Goal: Transaction & Acquisition: Purchase product/service

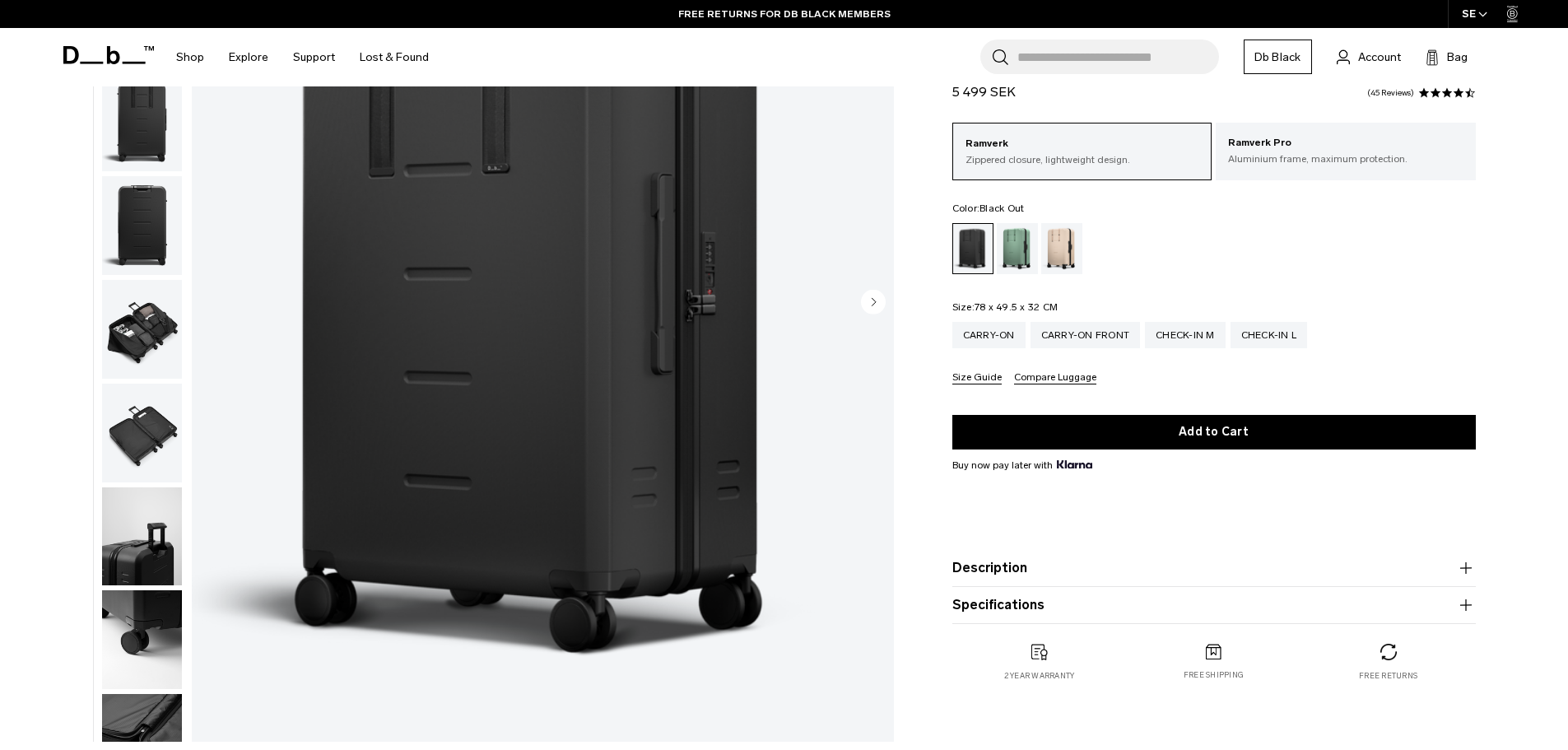
scroll to position [247, 0]
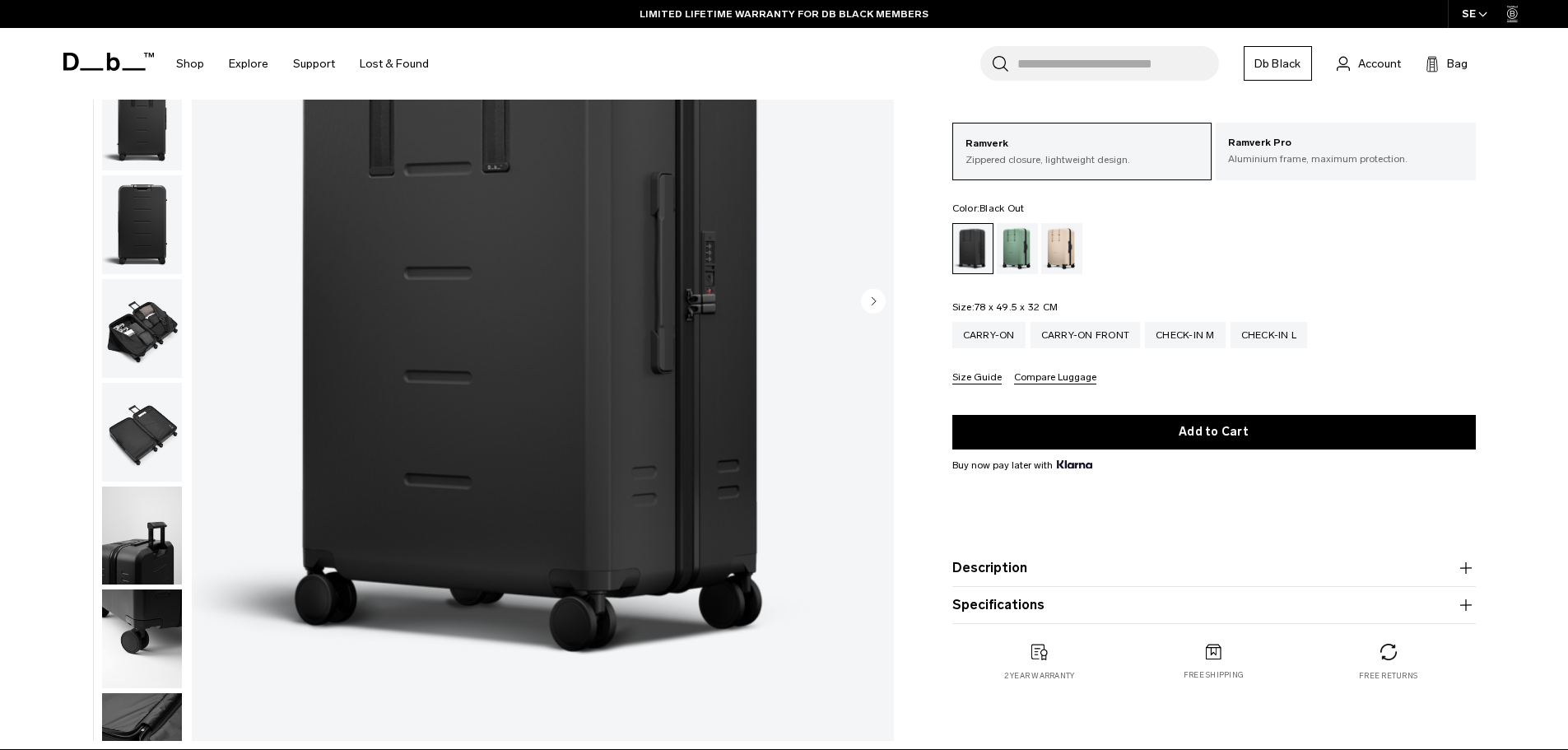
click at [169, 345] on img "button" at bounding box center [142, 328] width 80 height 99
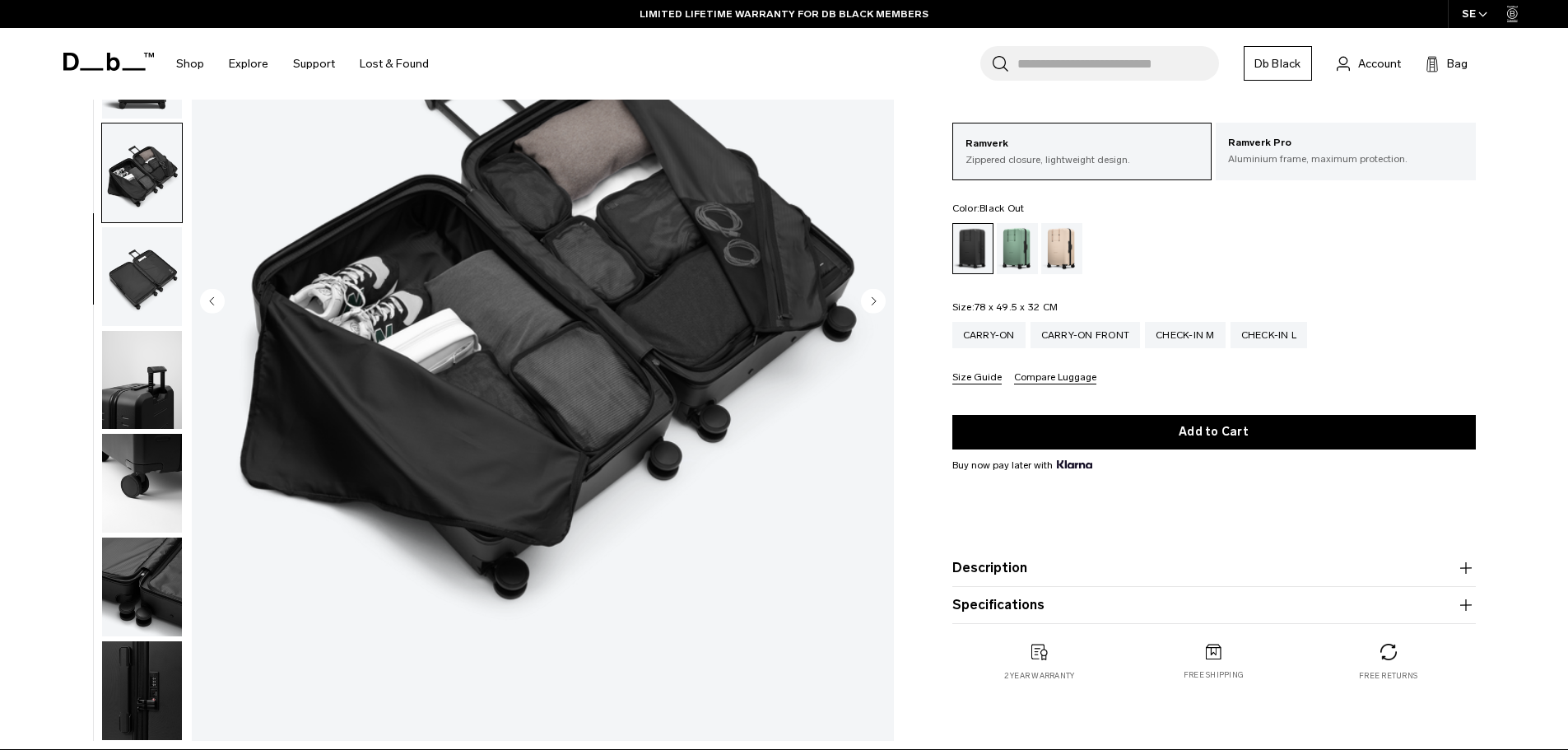
scroll to position [0, 0]
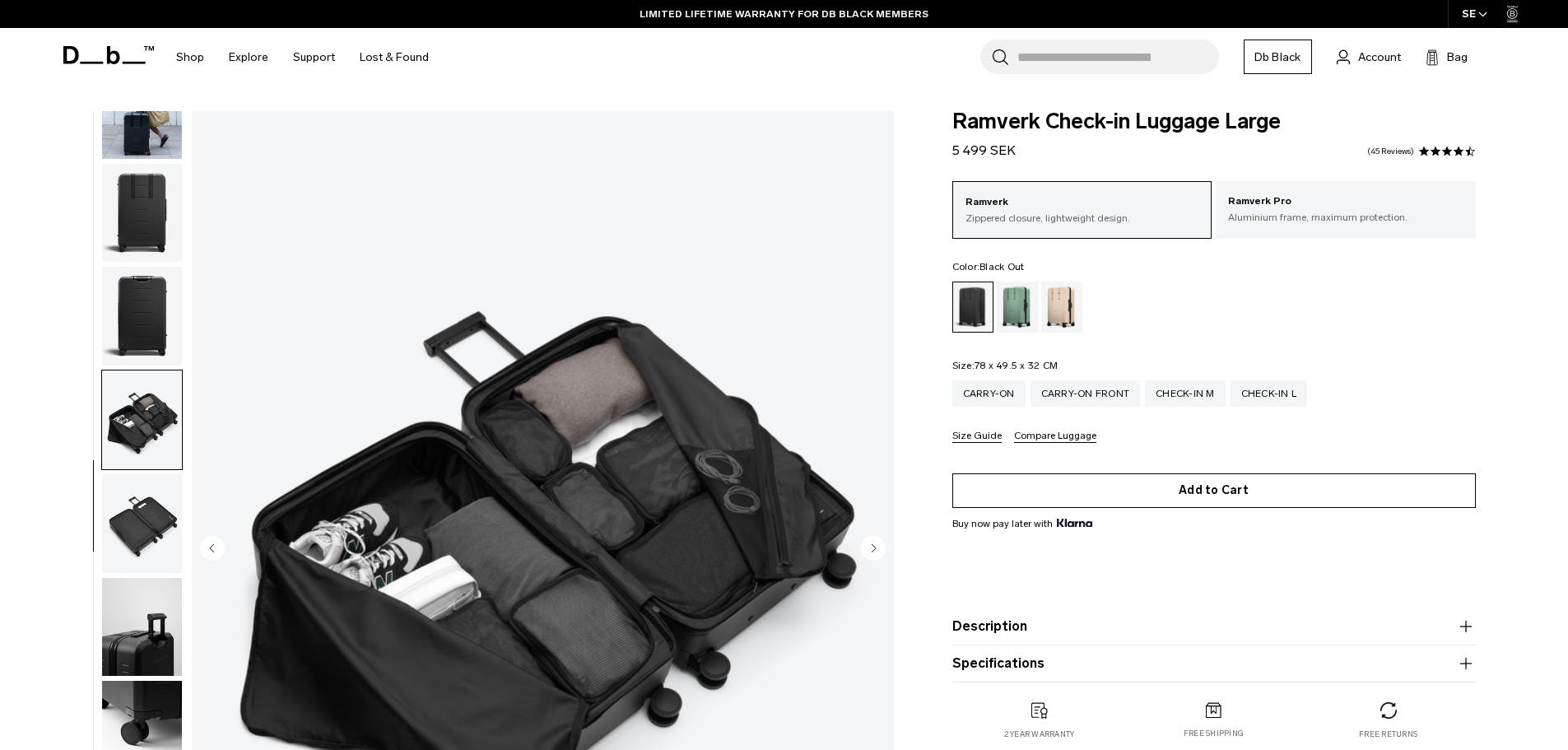
click at [1190, 488] on button "Add to Cart" at bounding box center [1214, 490] width 524 height 34
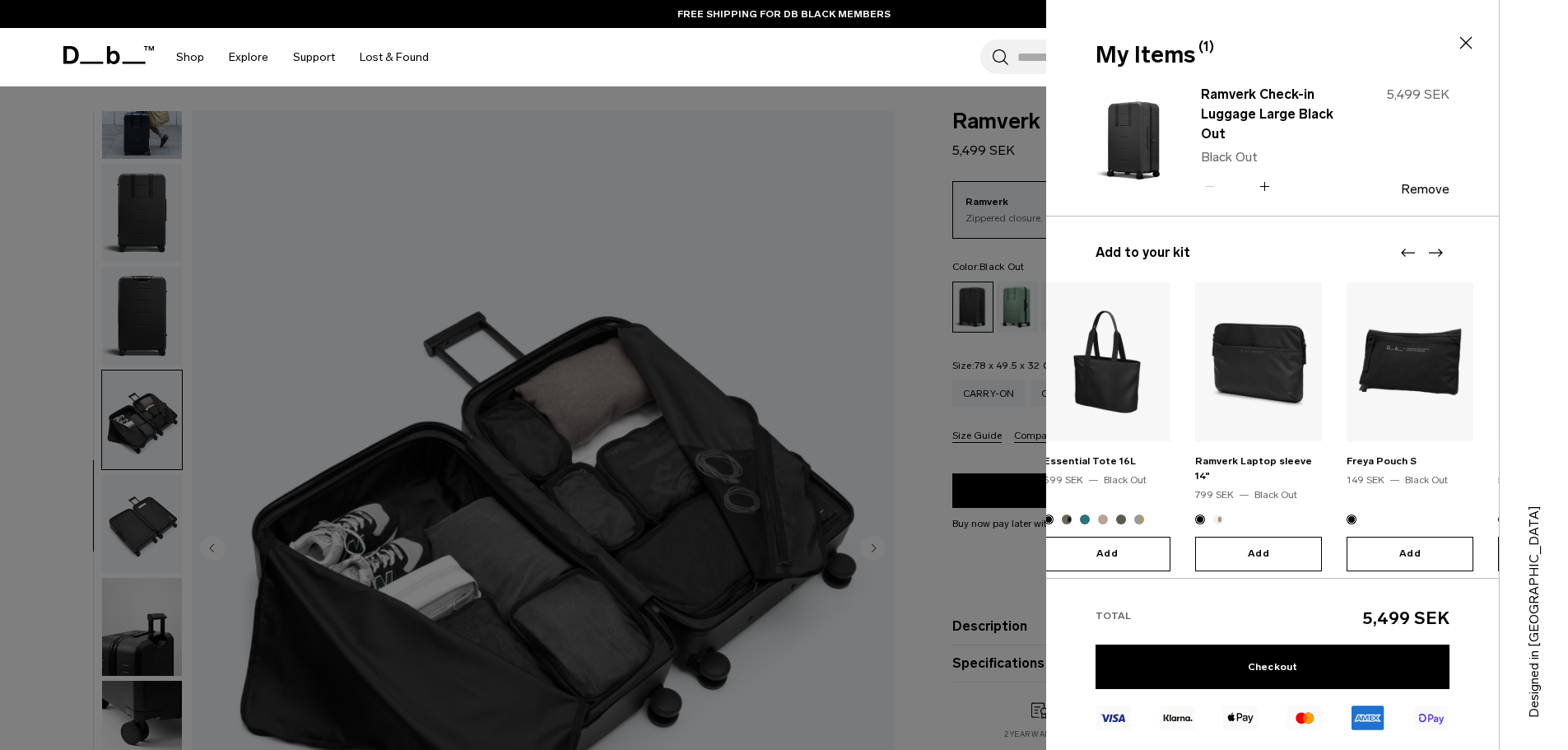
click at [1010, 423] on body "Skip to content BUY NOW, PAY LATER WITH [PERSON_NAME] 10% OFF YOUR FIRST PURCHA…" at bounding box center [784, 375] width 1568 height 750
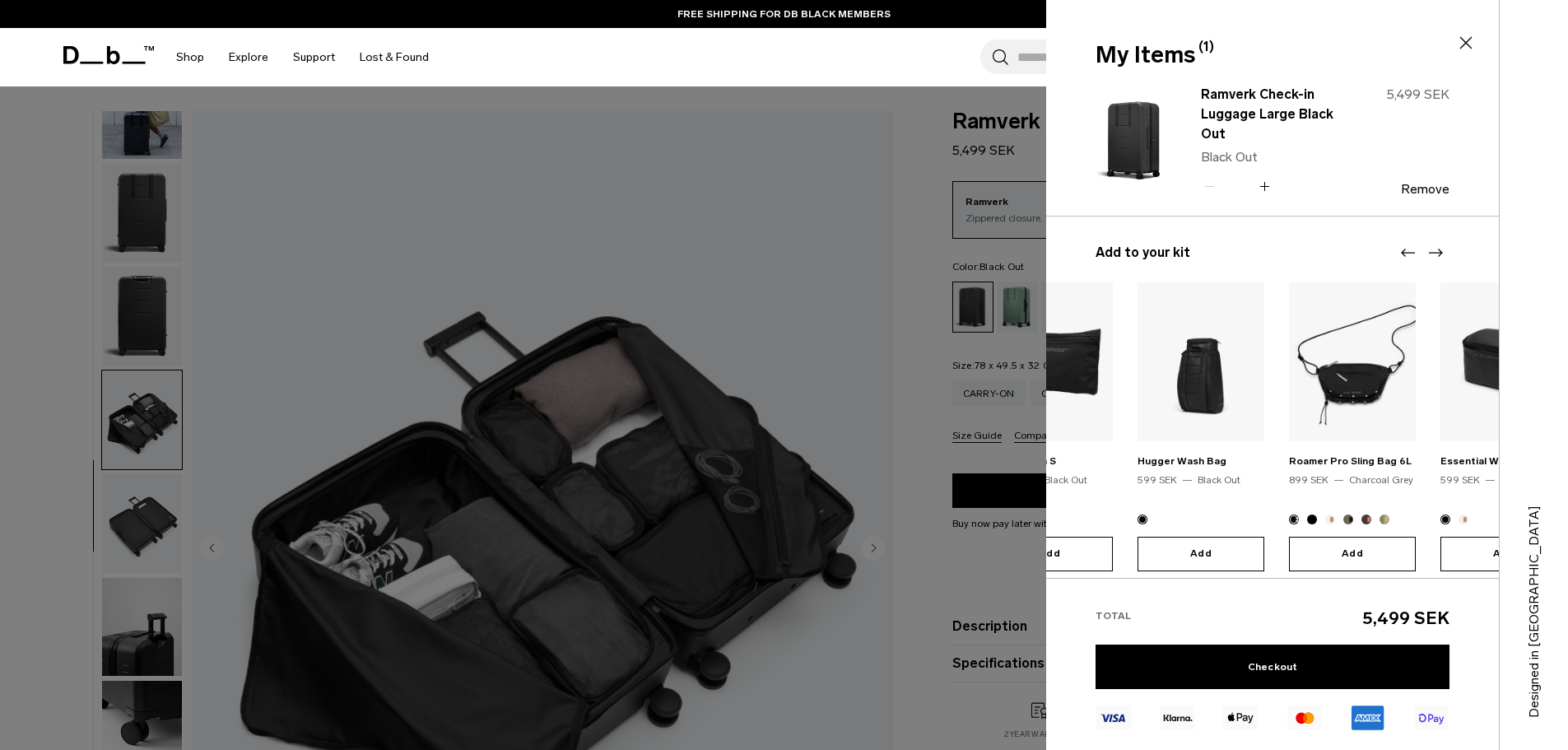
click at [895, 415] on body "Skip to content BUY NOW, PAY LATER WITH [PERSON_NAME] 10% OFF YOUR FIRST PURCHA…" at bounding box center [784, 375] width 1568 height 750
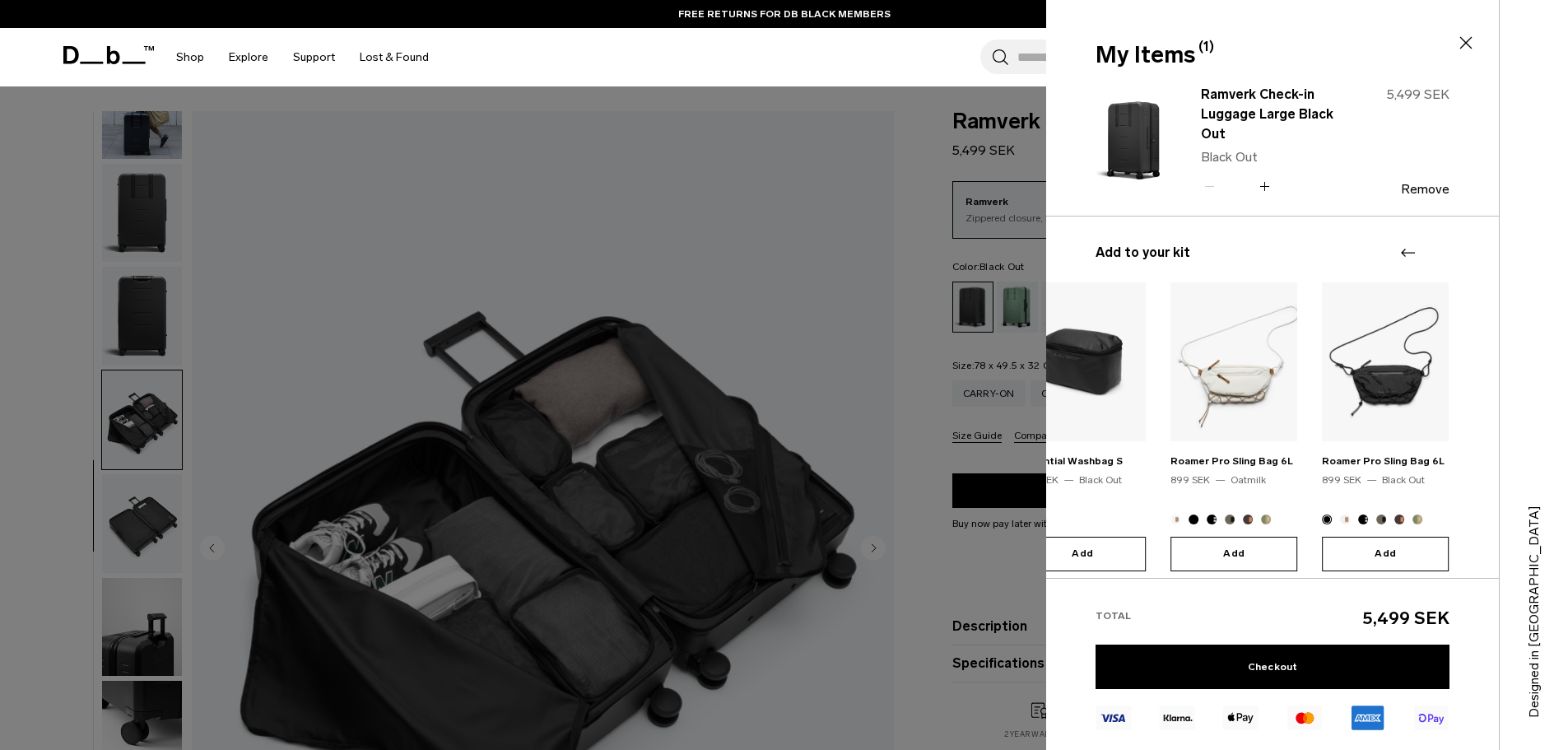
click at [1030, 418] on body "Skip to content BUY NOW, PAY LATER WITH [PERSON_NAME] 10% OFF YOUR FIRST PURCHA…" at bounding box center [784, 375] width 1568 height 750
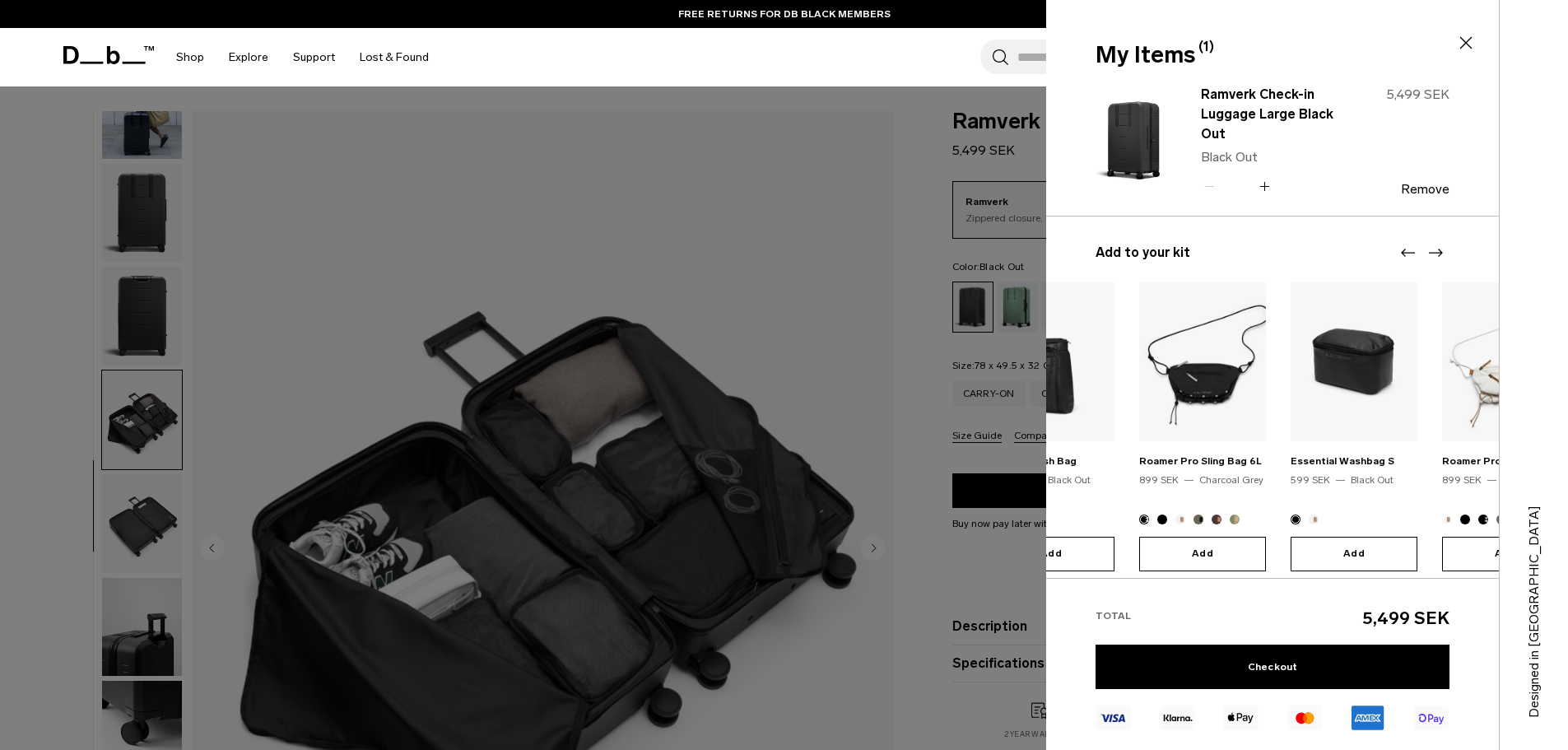
click at [1473, 400] on img at bounding box center [1505, 362] width 127 height 158
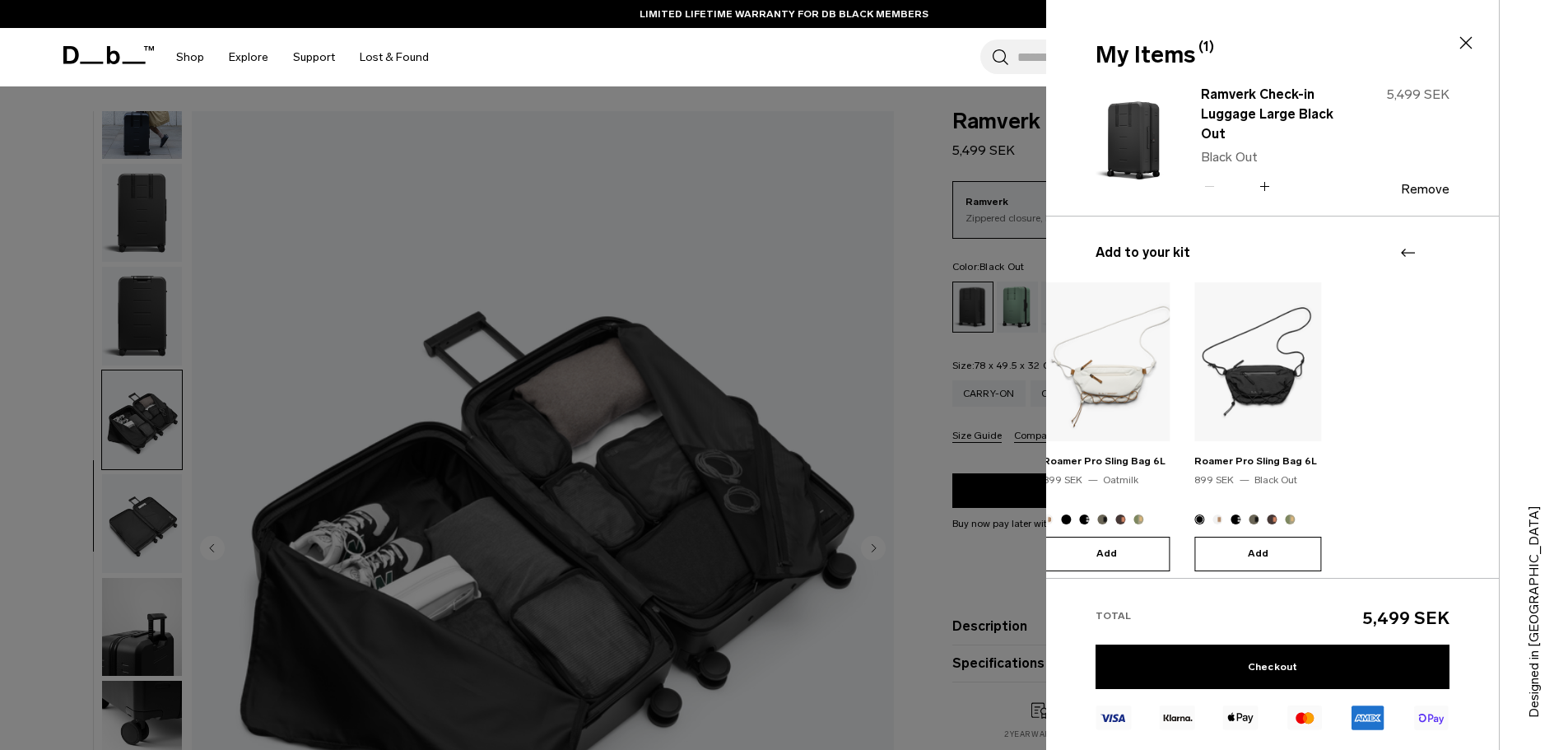
click at [877, 420] on body "Skip to content BUY NOW, PAY LATER WITH [PERSON_NAME] 10% OFF YOUR FIRST PURCHA…" at bounding box center [784, 375] width 1568 height 750
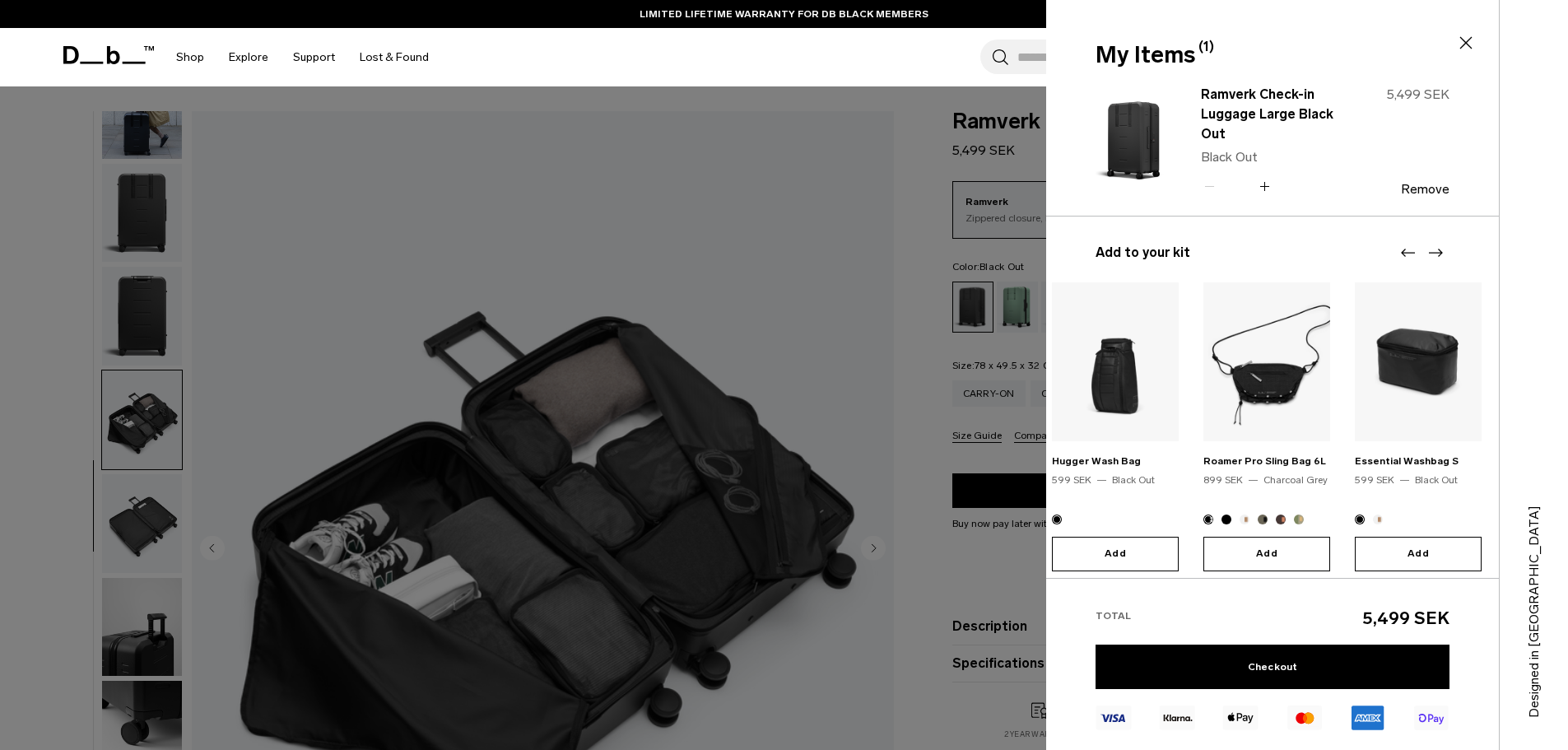
click at [1567, 410] on html "Skip to content BUY NOW, PAY LATER WITH [PERSON_NAME] 10% OFF YOUR FIRST PURCHA…" at bounding box center [784, 375] width 1568 height 750
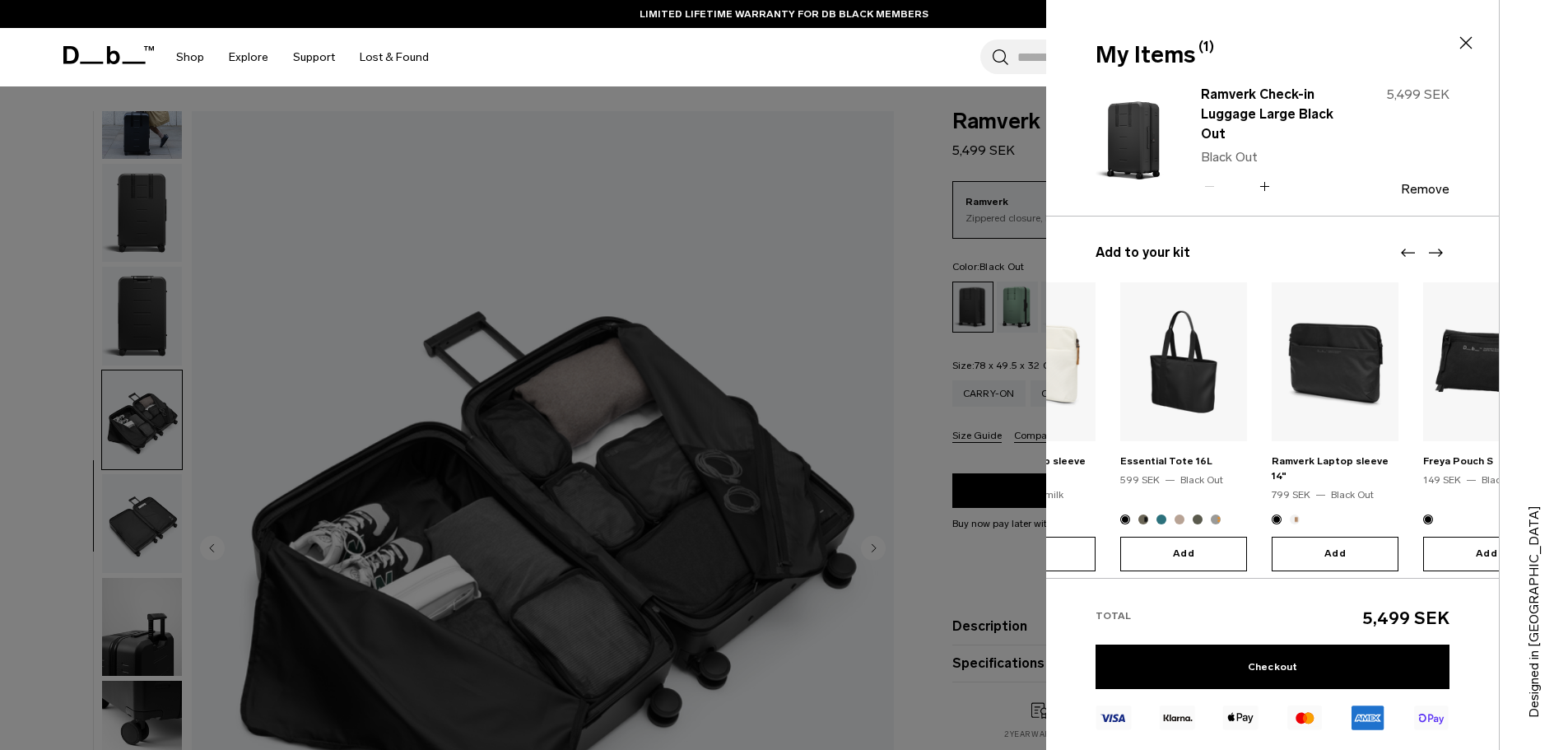
click at [1567, 447] on html "Skip to content BUY NOW, PAY LATER WITH [PERSON_NAME] 10% OFF YOUR FIRST PURCHA…" at bounding box center [784, 375] width 1568 height 750
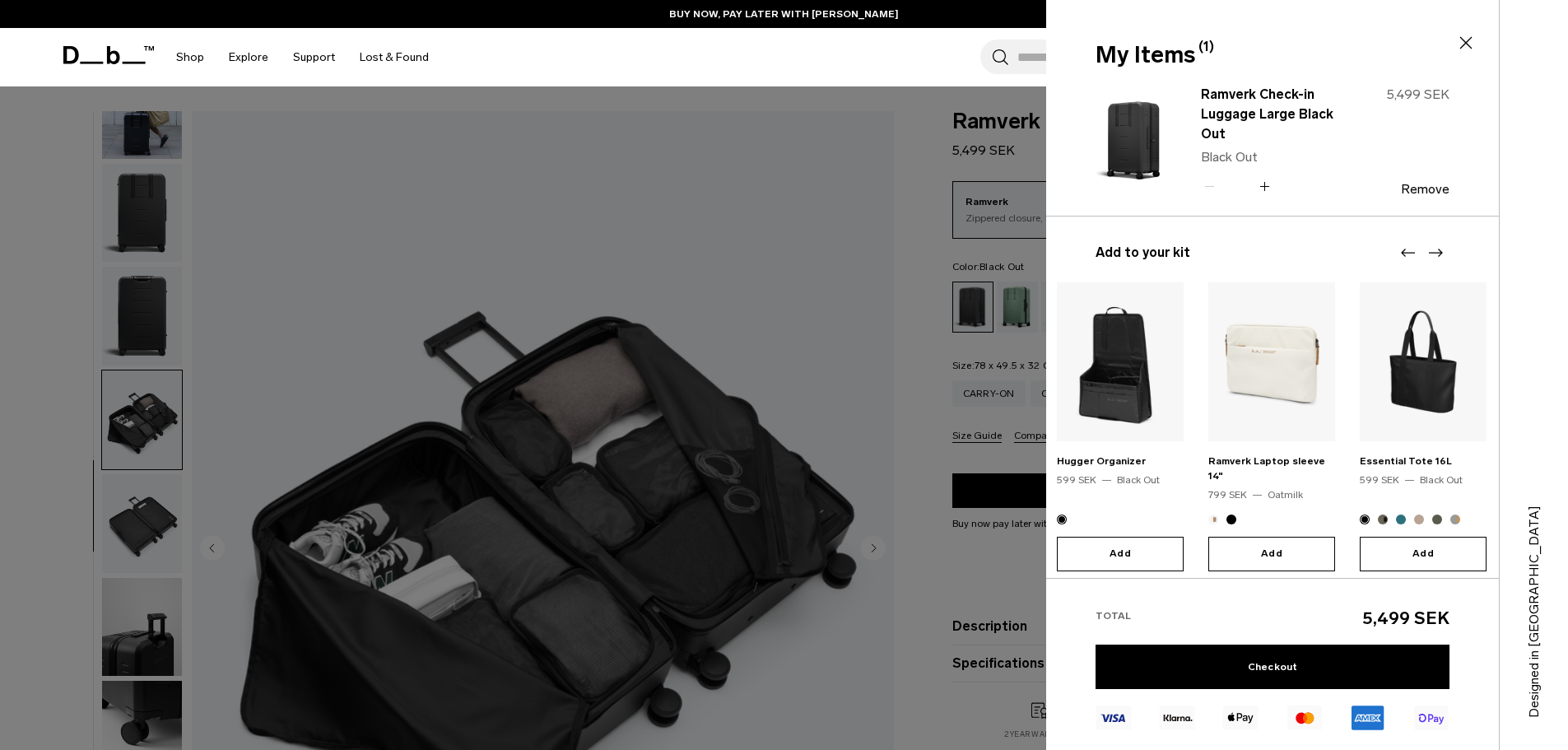
click at [1567, 429] on html "Skip to content BUY NOW, PAY LATER WITH [PERSON_NAME] 10% OFF YOUR FIRST PURCHA…" at bounding box center [784, 375] width 1568 height 750
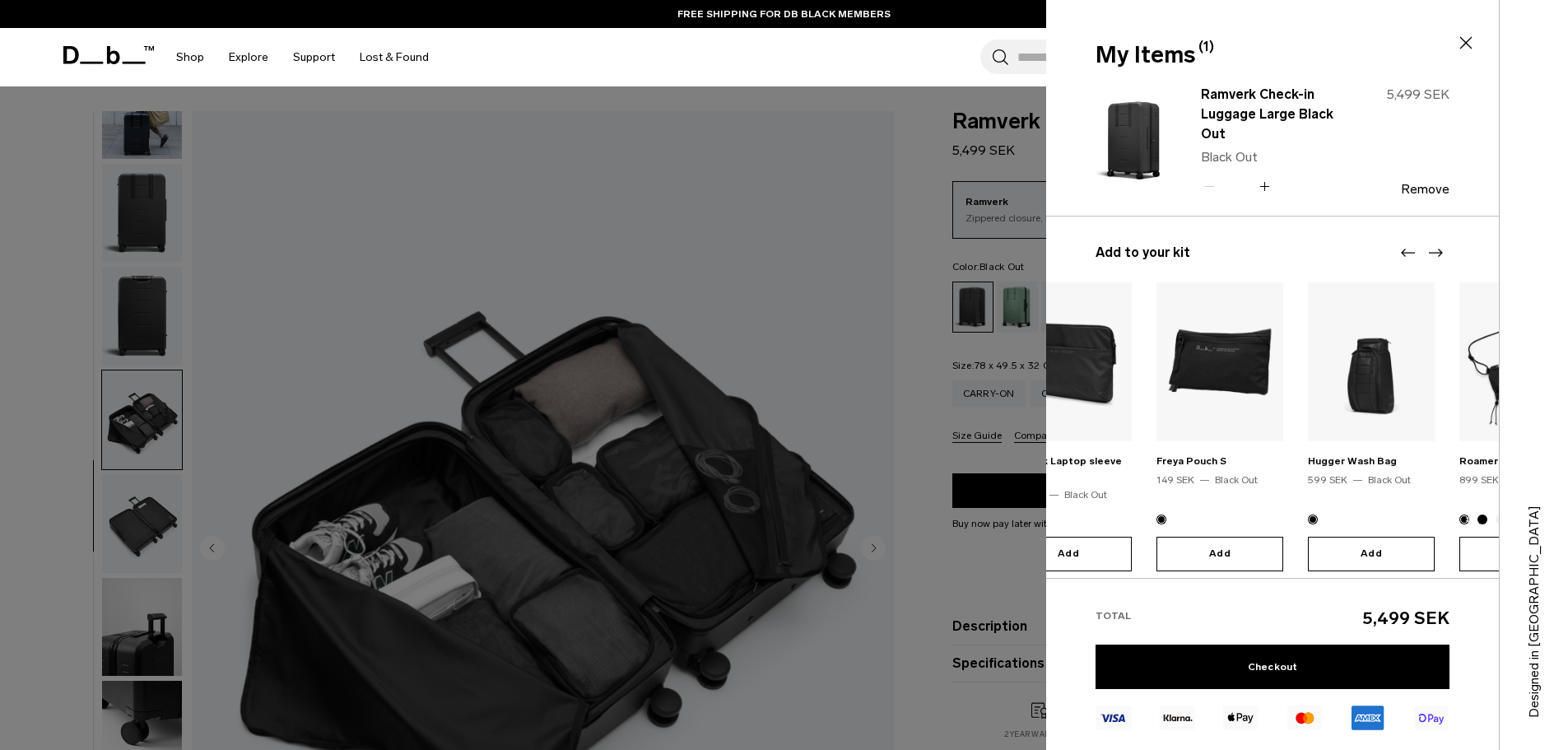
click at [646, 365] on body "Skip to content BUY NOW, PAY LATER WITH [PERSON_NAME] 10% OFF YOUR FIRST PURCHA…" at bounding box center [784, 375] width 1568 height 750
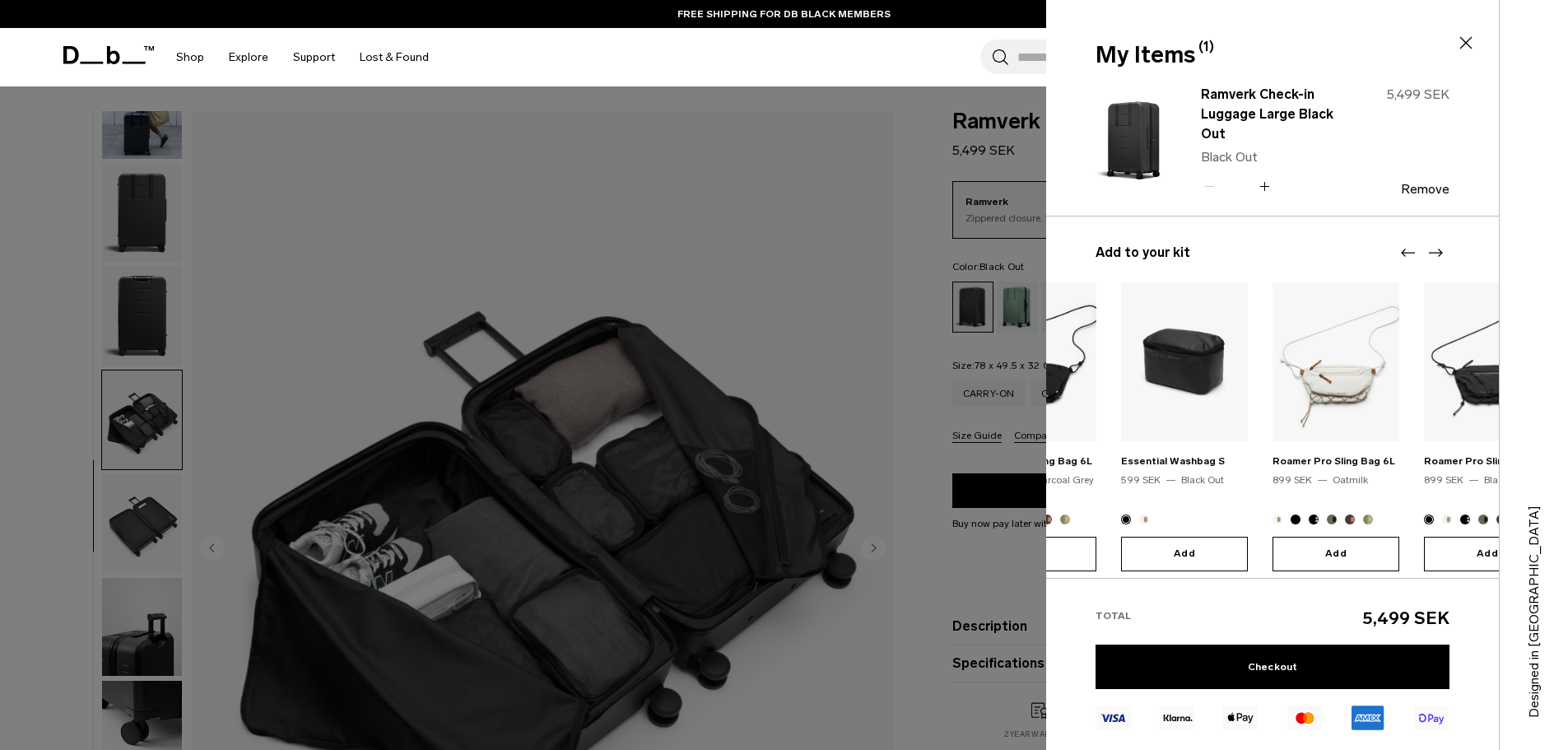
click at [937, 386] on body "Skip to content BUY NOW, PAY LATER WITH [PERSON_NAME] 10% OFF YOUR FIRST PURCHA…" at bounding box center [784, 375] width 1568 height 750
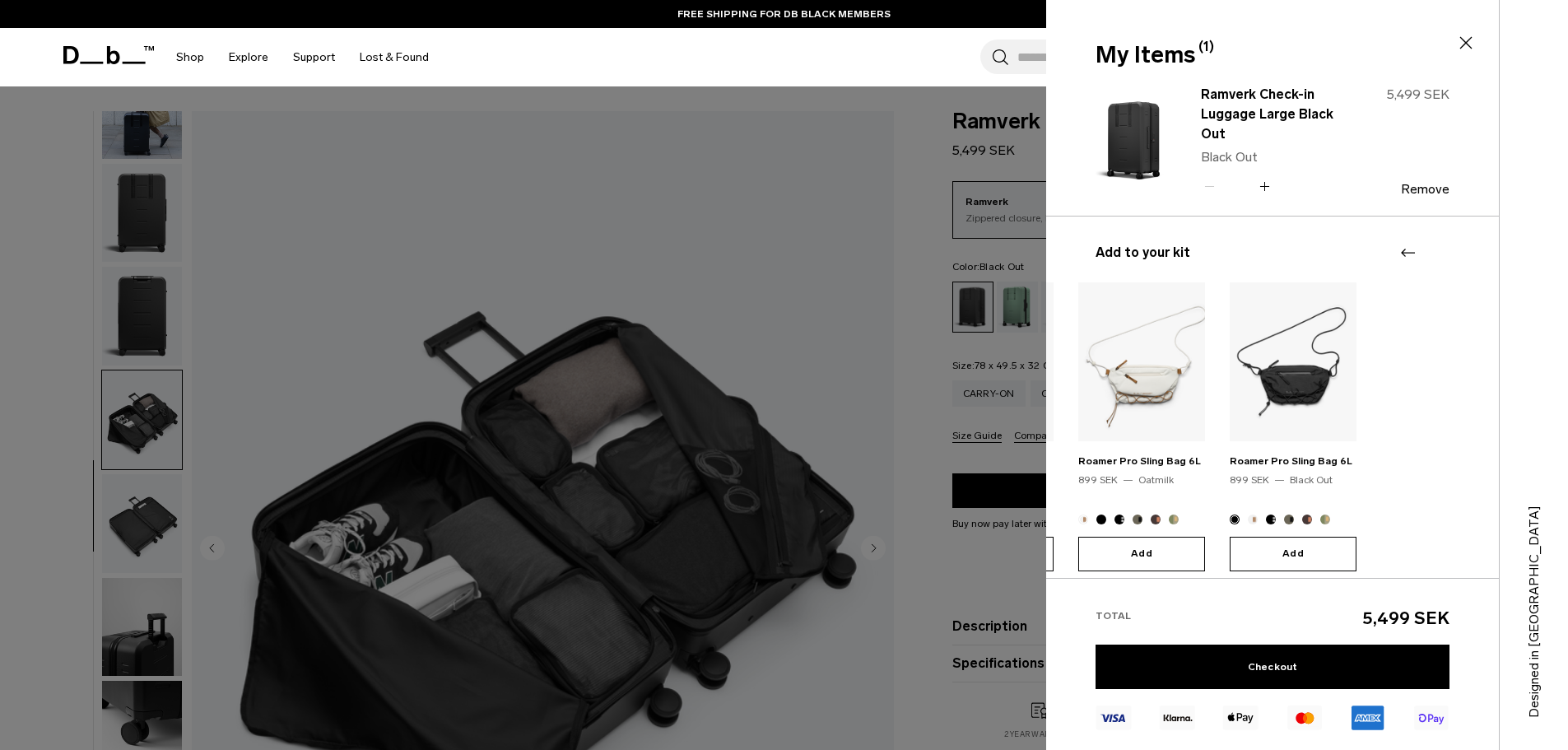
click at [928, 408] on body "Skip to content BUY NOW, PAY LATER WITH [PERSON_NAME] 10% OFF YOUR FIRST PURCHA…" at bounding box center [784, 375] width 1568 height 750
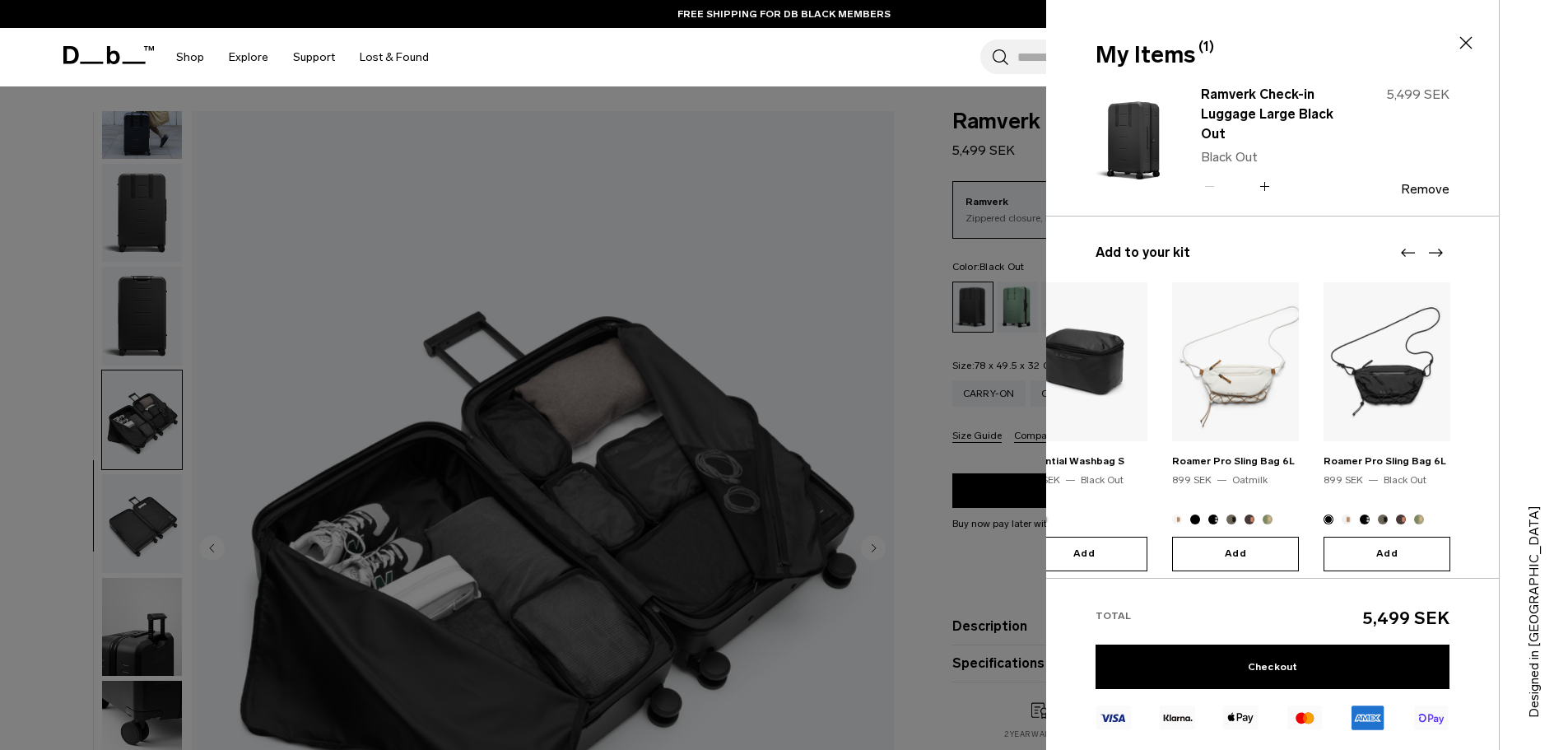
click at [1567, 399] on html "Skip to content BUY NOW, PAY LATER WITH [PERSON_NAME] 10% OFF YOUR FIRST PURCHA…" at bounding box center [784, 375] width 1568 height 750
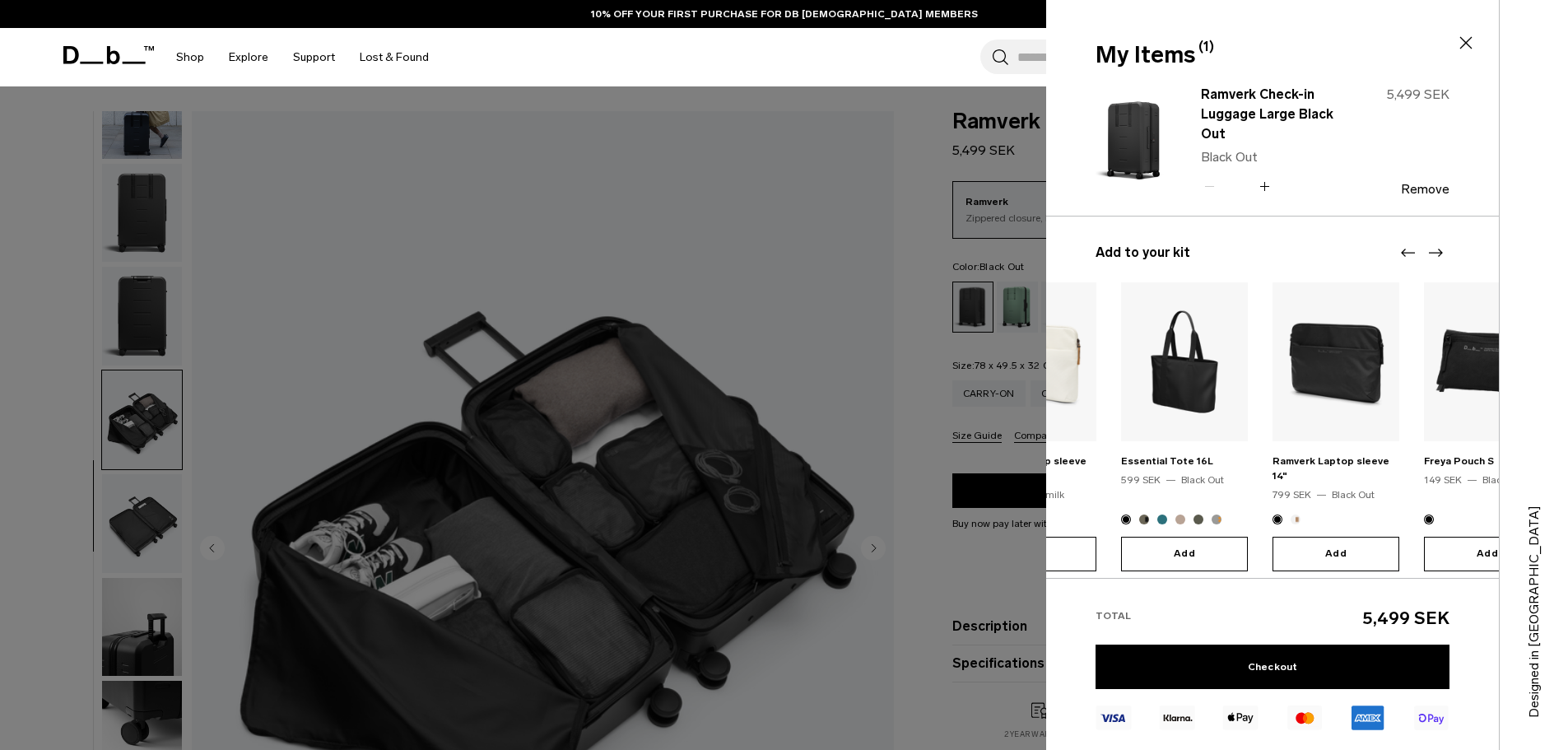
click at [788, 493] on body "Skip to content BUY NOW, PAY LATER WITH [PERSON_NAME] 10% OFF YOUR FIRST PURCHA…" at bounding box center [784, 375] width 1568 height 750
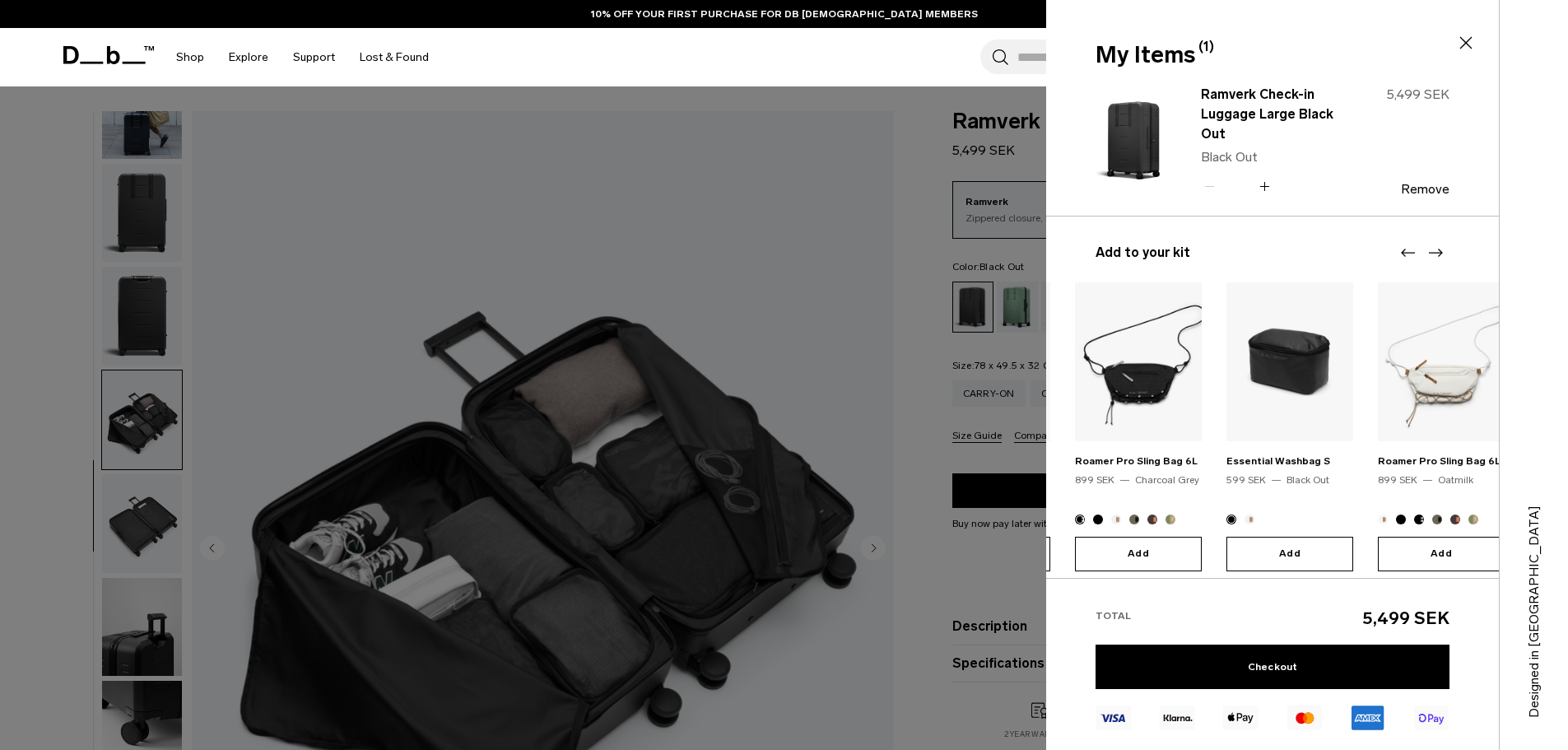
click at [870, 463] on body "Skip to content BUY NOW, PAY LATER WITH [PERSON_NAME] 10% OFF YOUR FIRST PURCHA…" at bounding box center [784, 375] width 1568 height 750
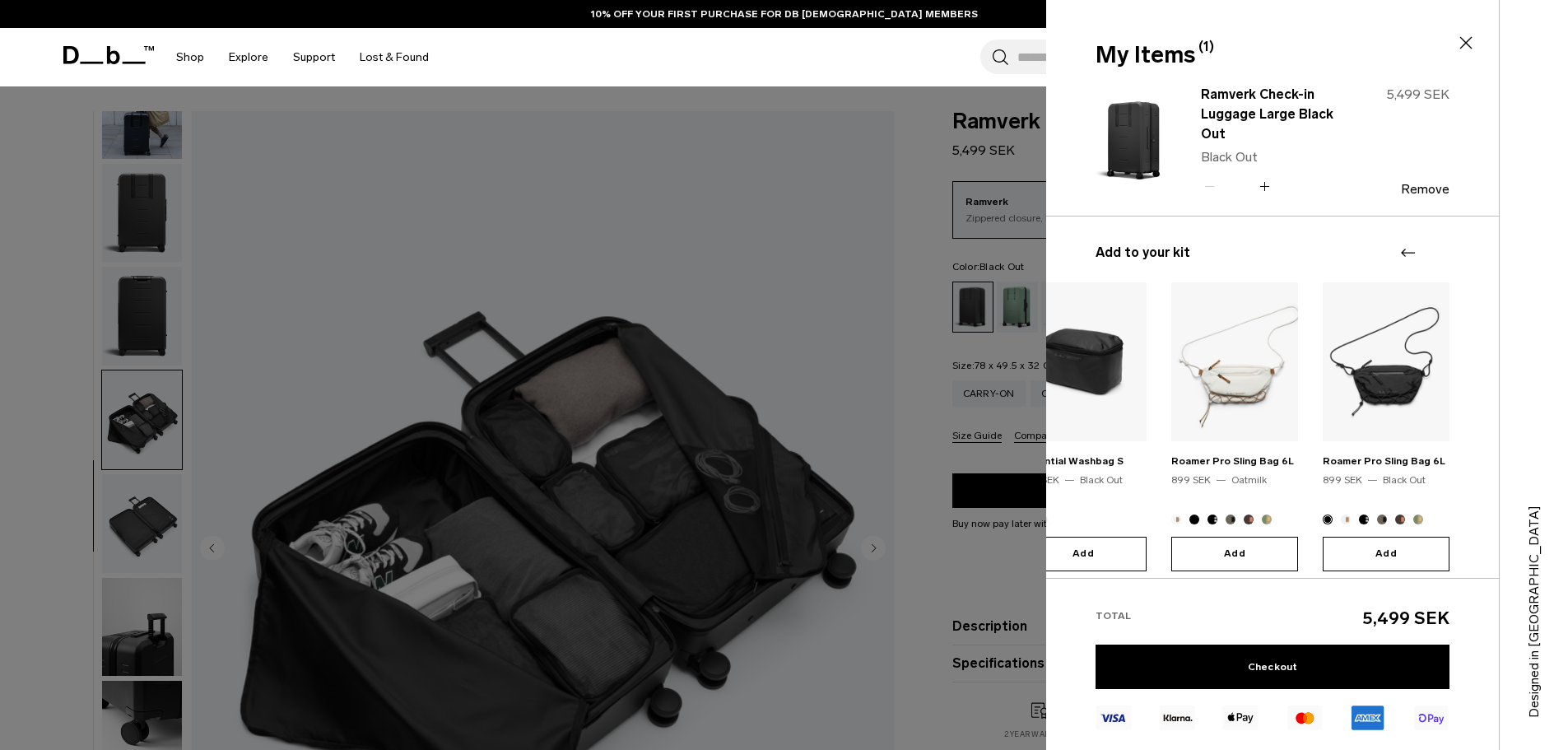
click at [1458, 43] on icon at bounding box center [1466, 43] width 20 height 20
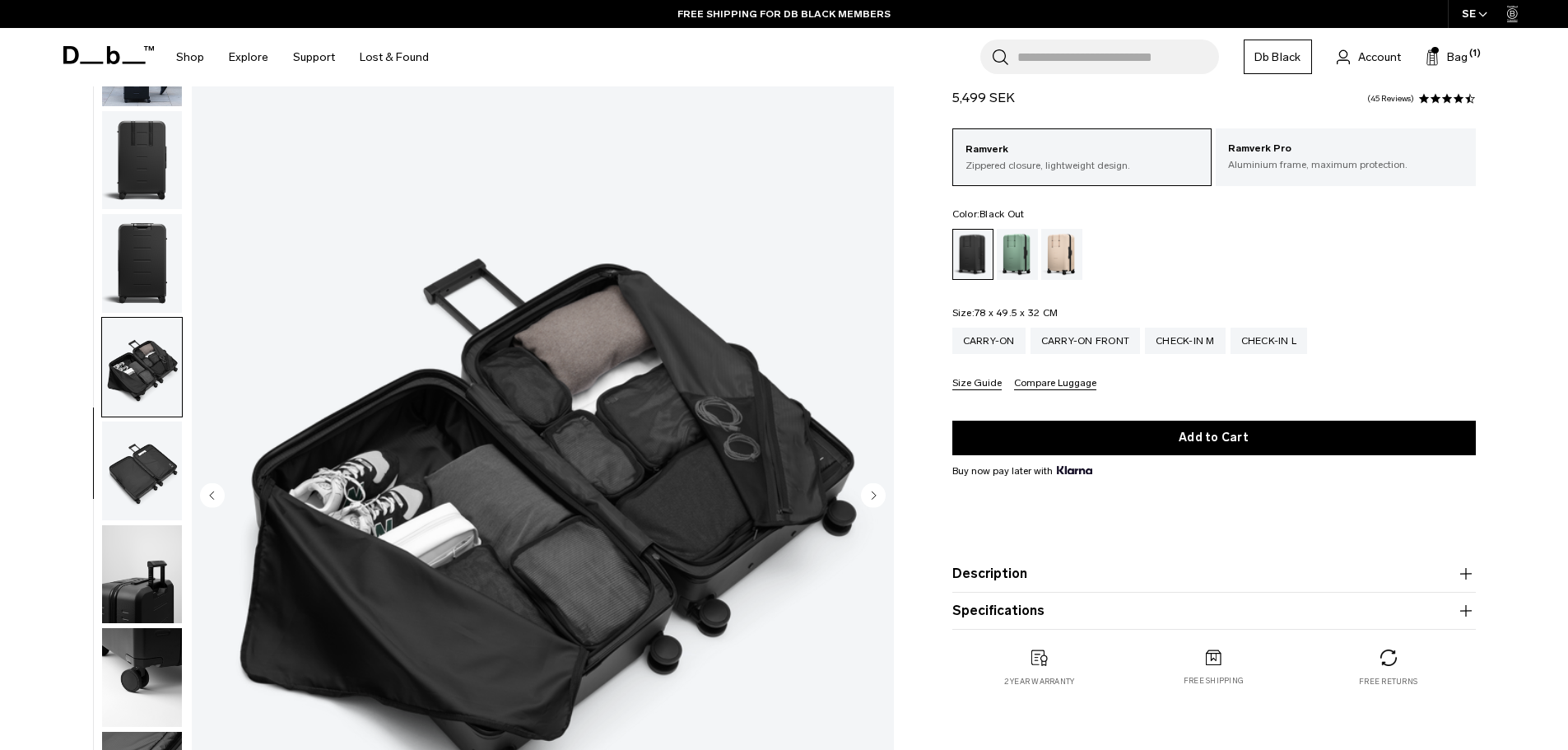
scroll to position [82, 0]
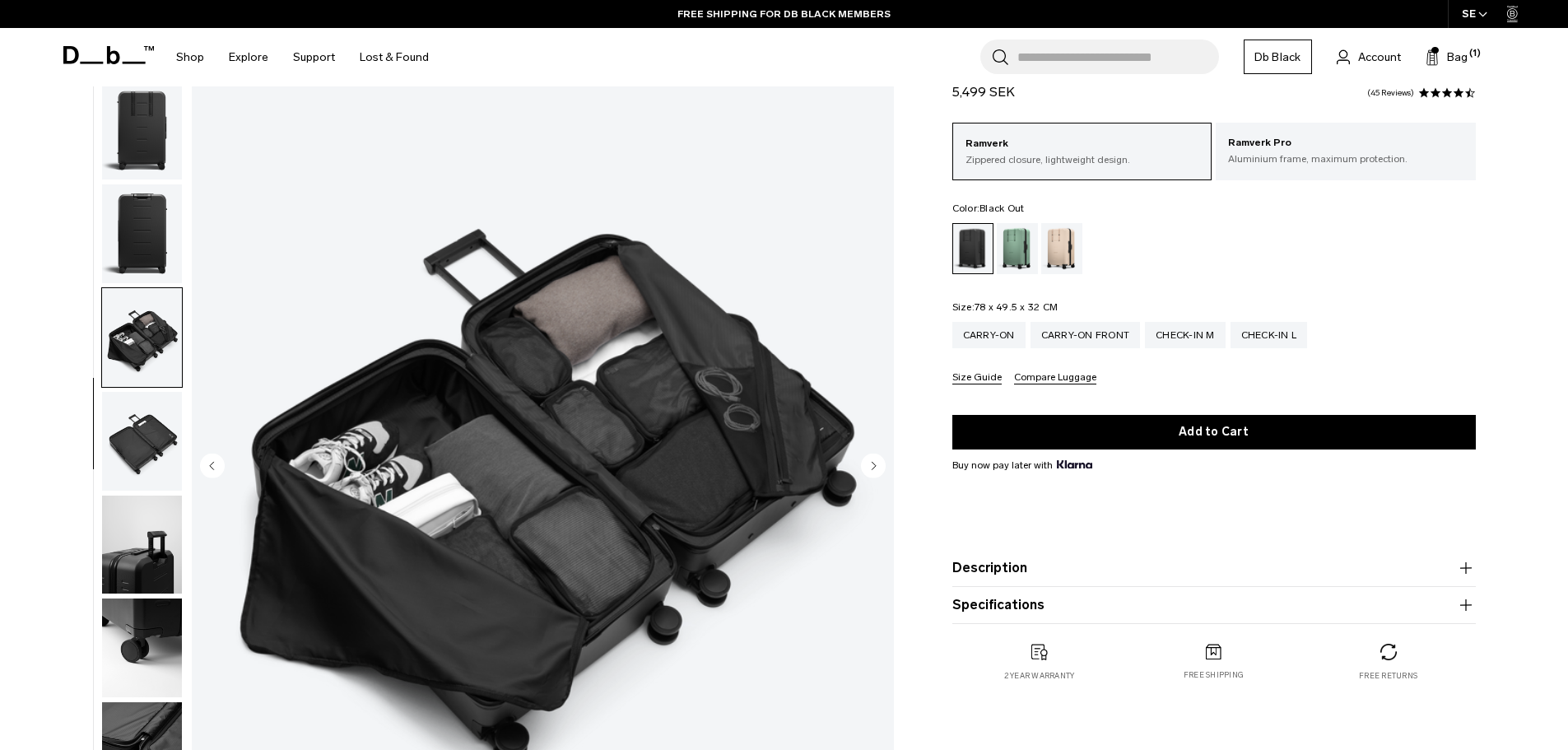
click at [878, 467] on circle "Next slide" at bounding box center [873, 465] width 25 height 25
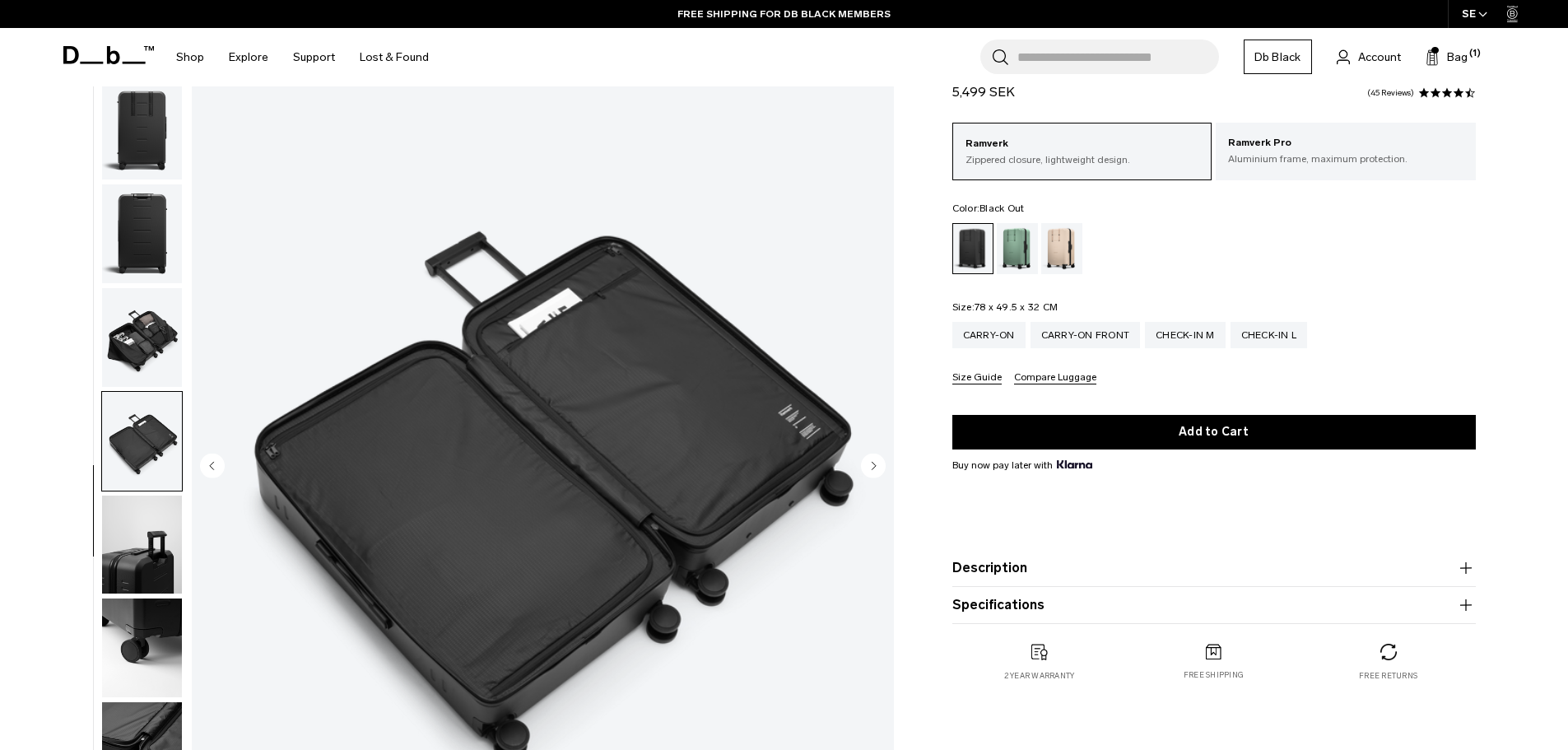
click at [878, 467] on circle "Next slide" at bounding box center [873, 465] width 25 height 25
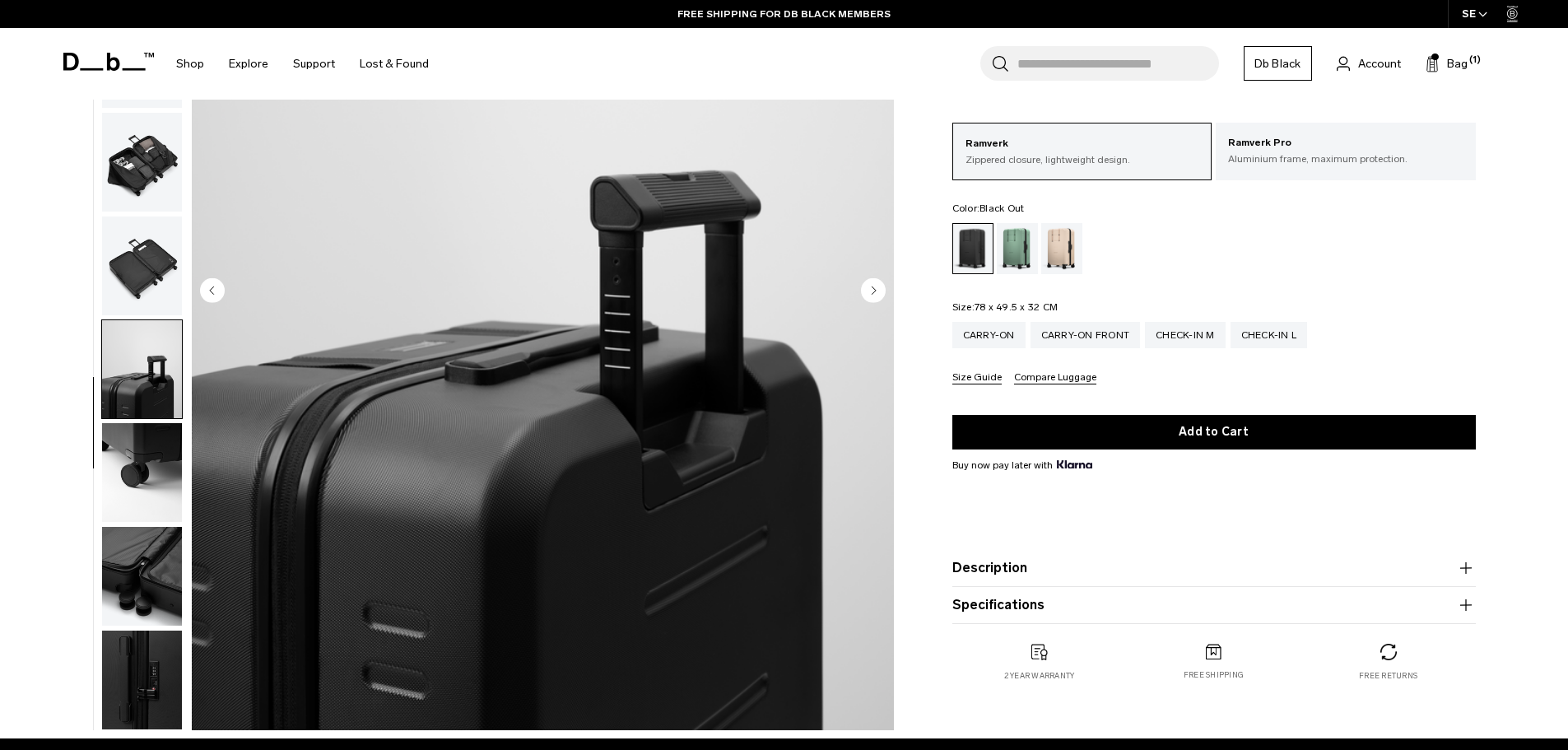
scroll to position [247, 0]
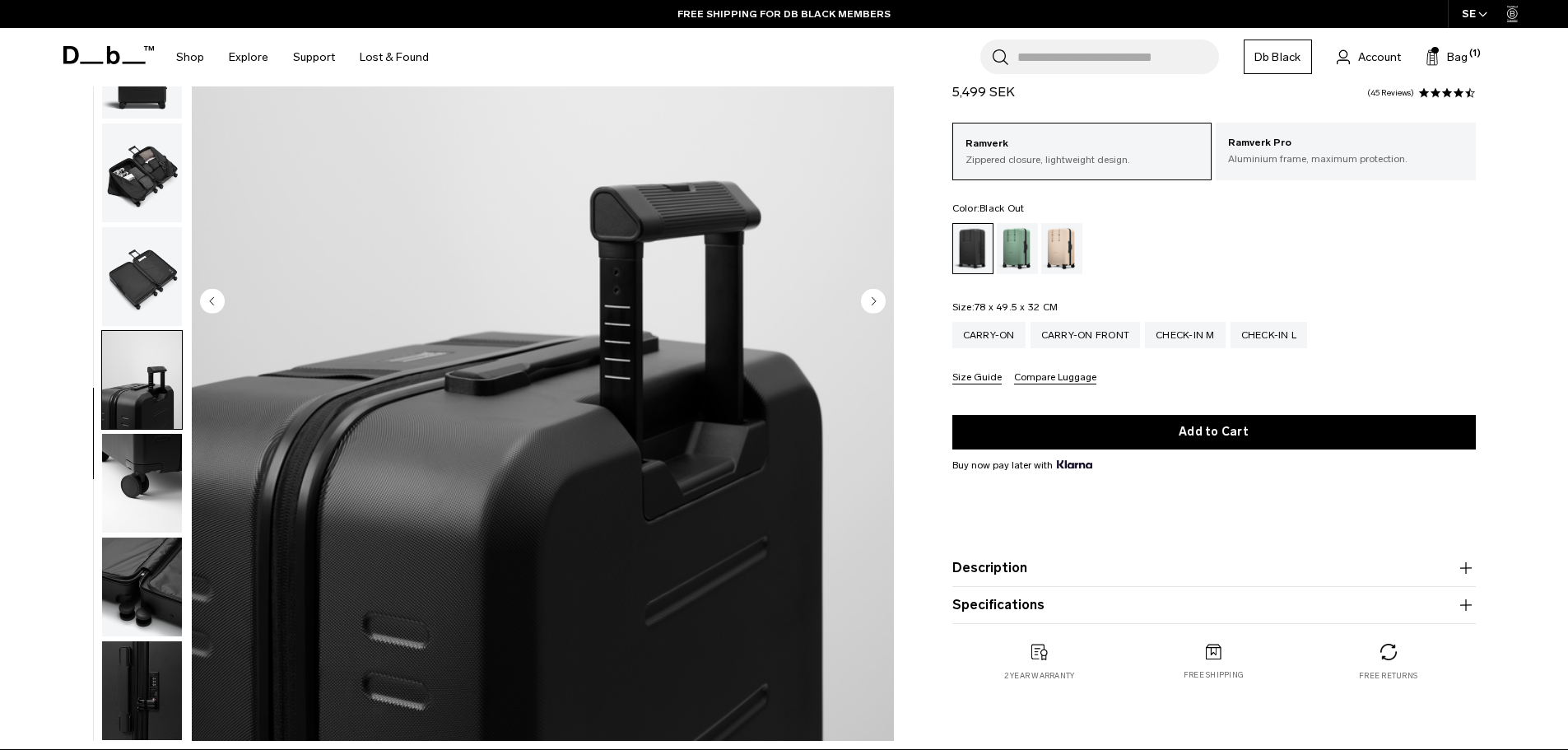
click at [878, 304] on circle "Next slide" at bounding box center [873, 301] width 25 height 25
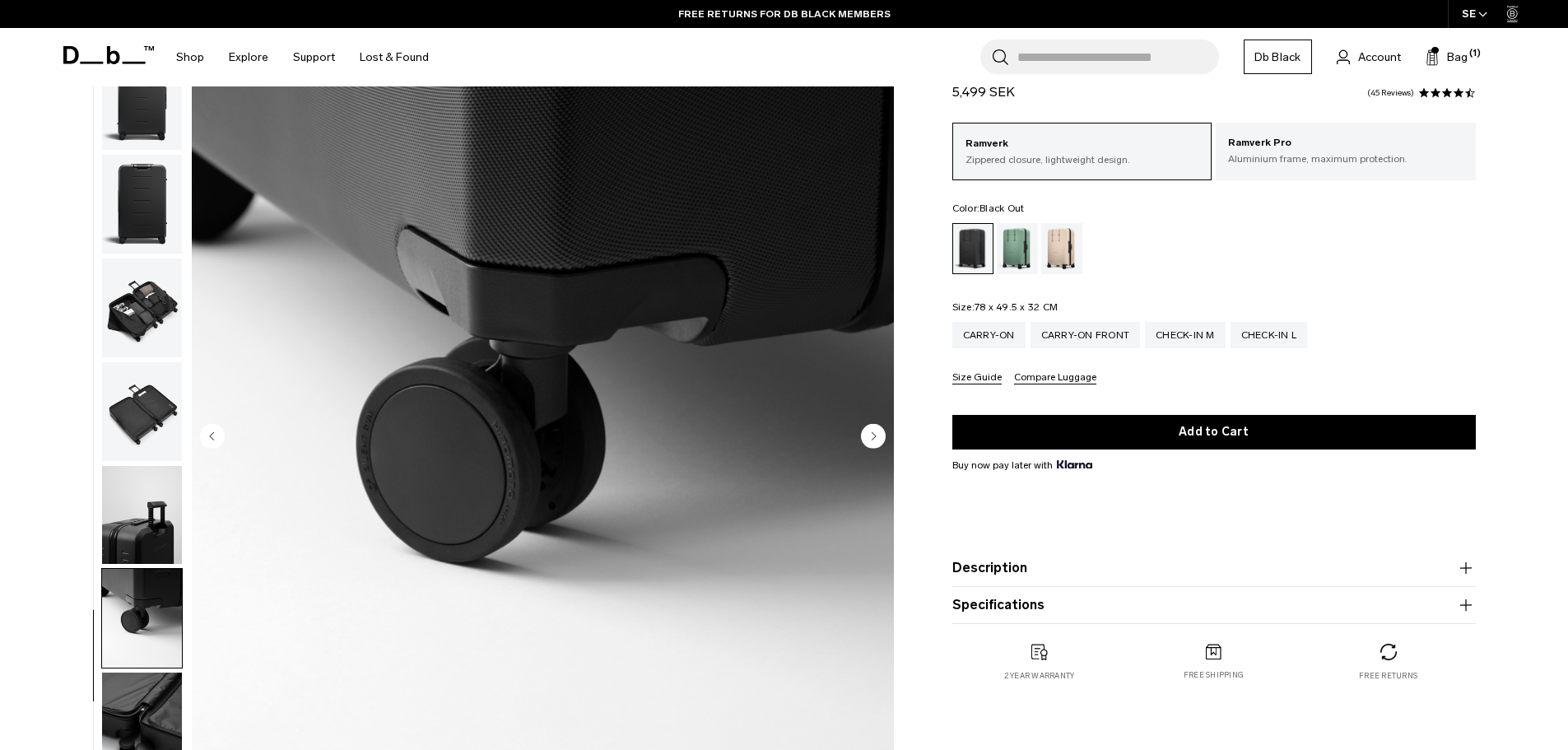
scroll to position [0, 0]
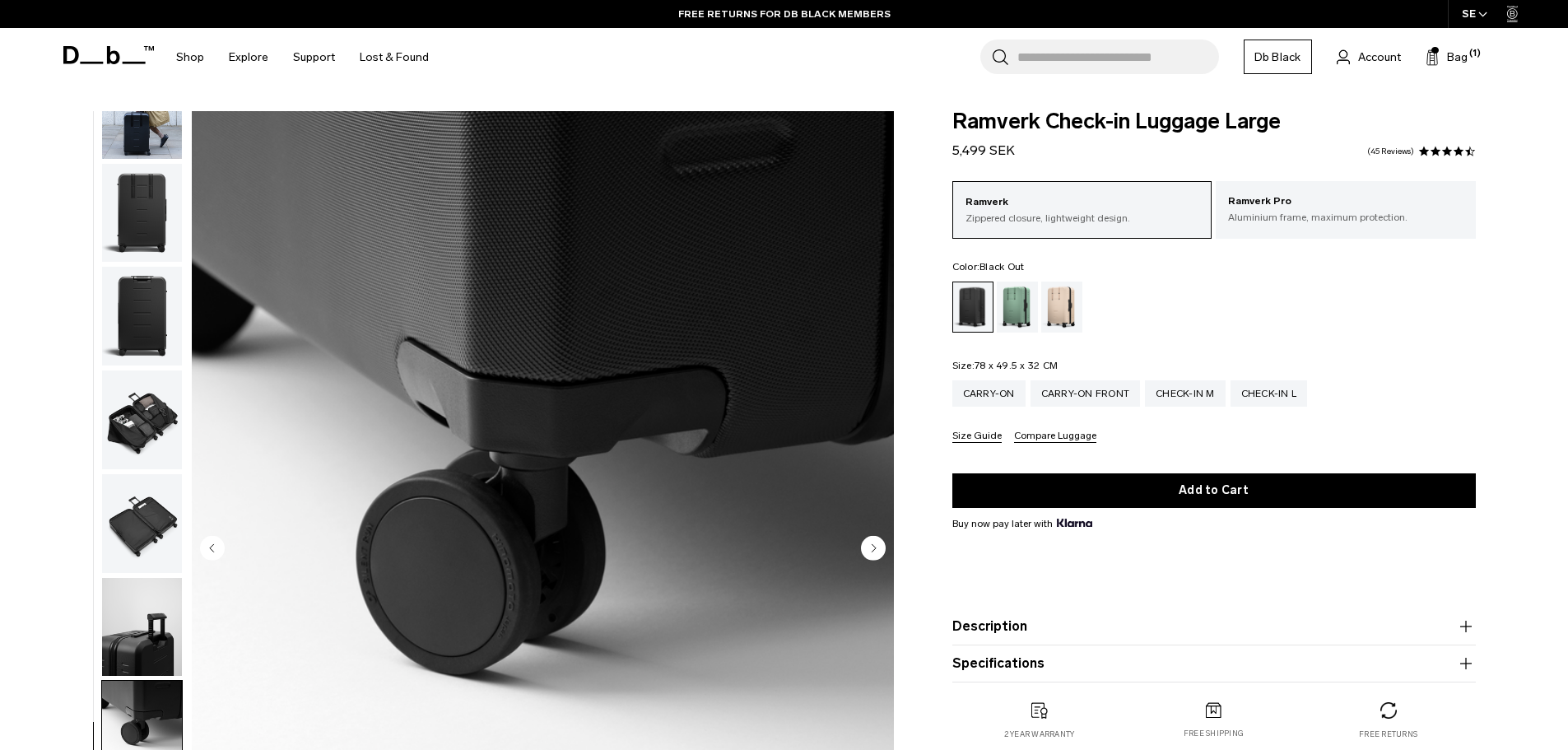
click at [871, 547] on circle "Next slide" at bounding box center [873, 548] width 25 height 25
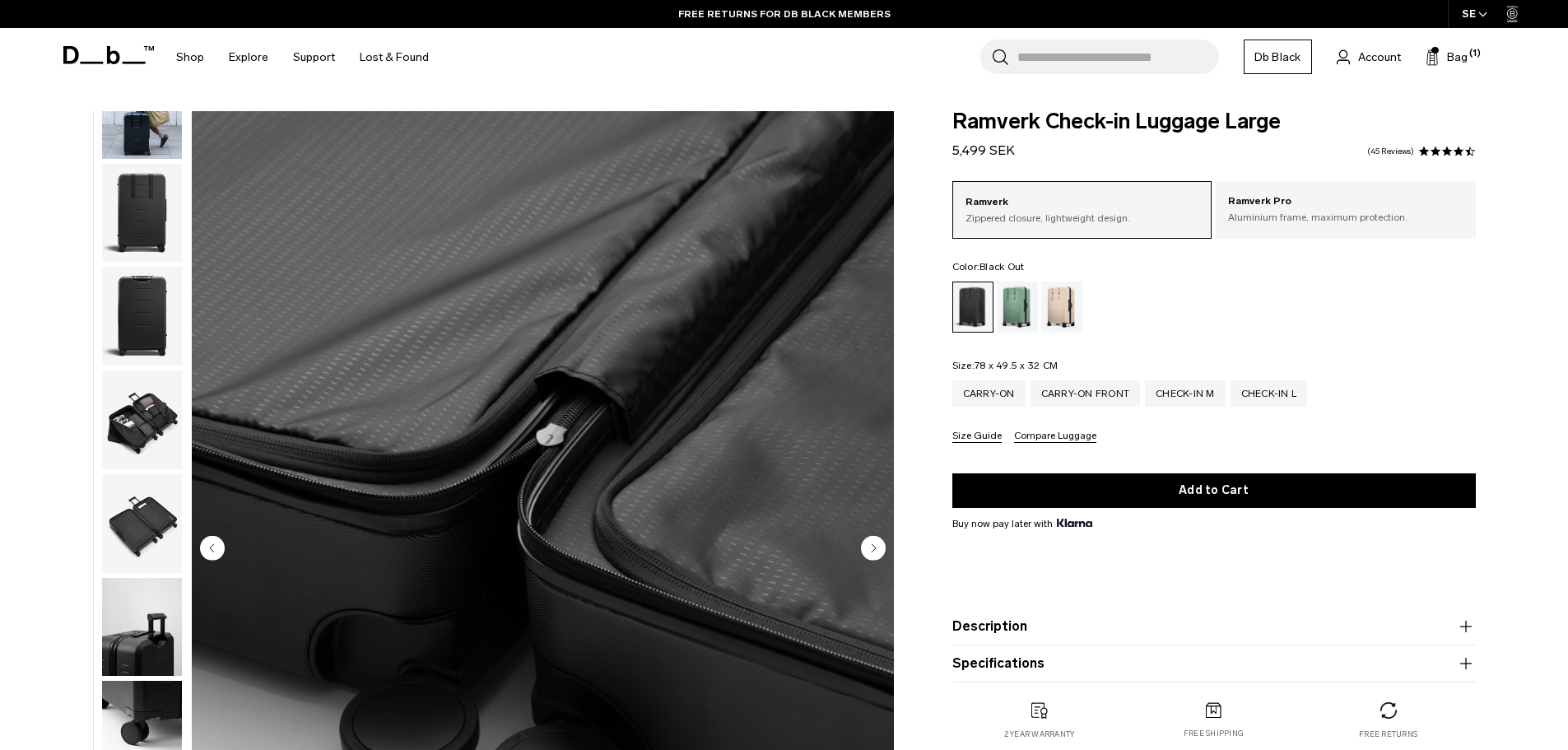
click at [871, 547] on circle "Next slide" at bounding box center [873, 548] width 25 height 25
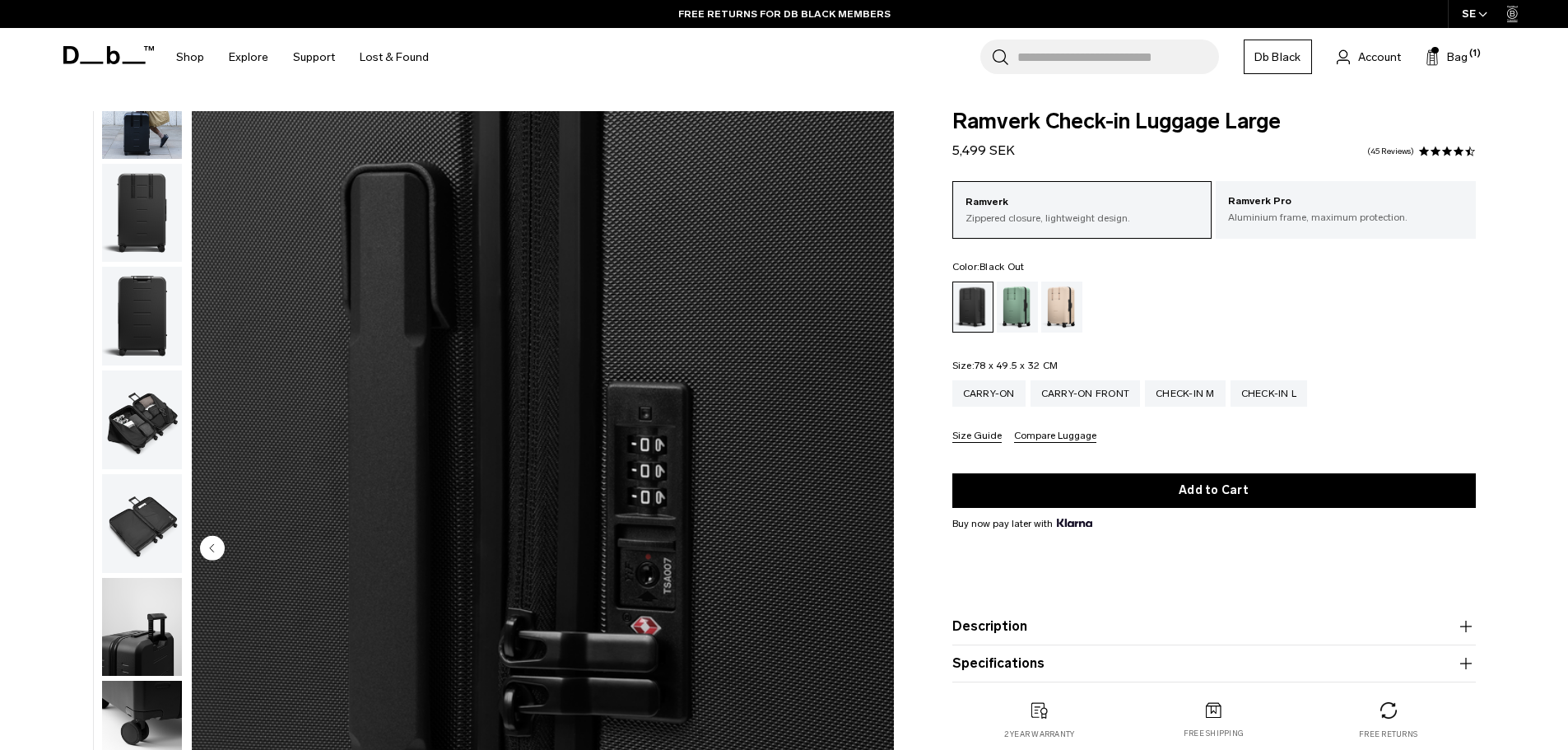
click at [871, 547] on img "10 / 10" at bounding box center [543, 549] width 702 height 877
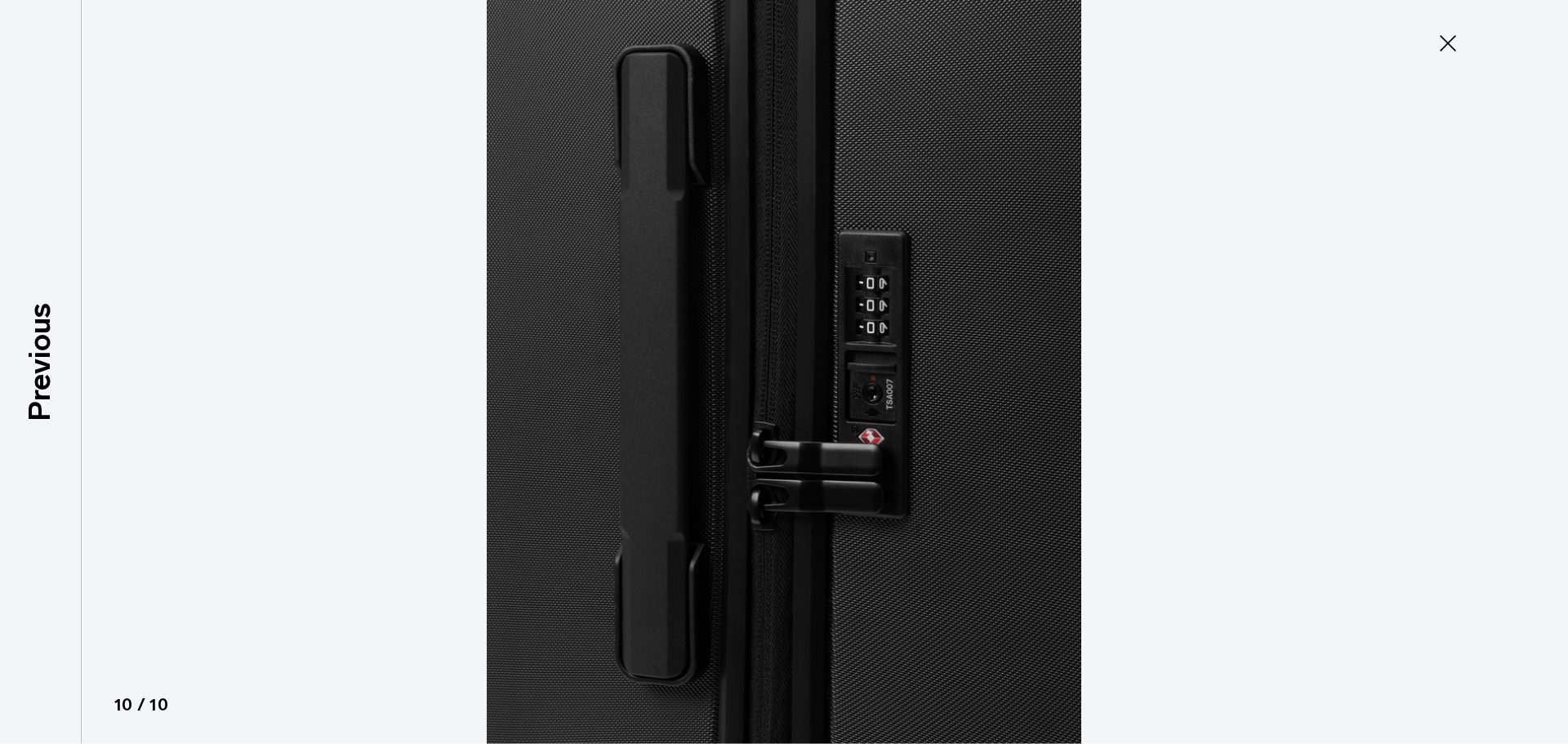
click at [1458, 46] on icon at bounding box center [1449, 44] width 27 height 27
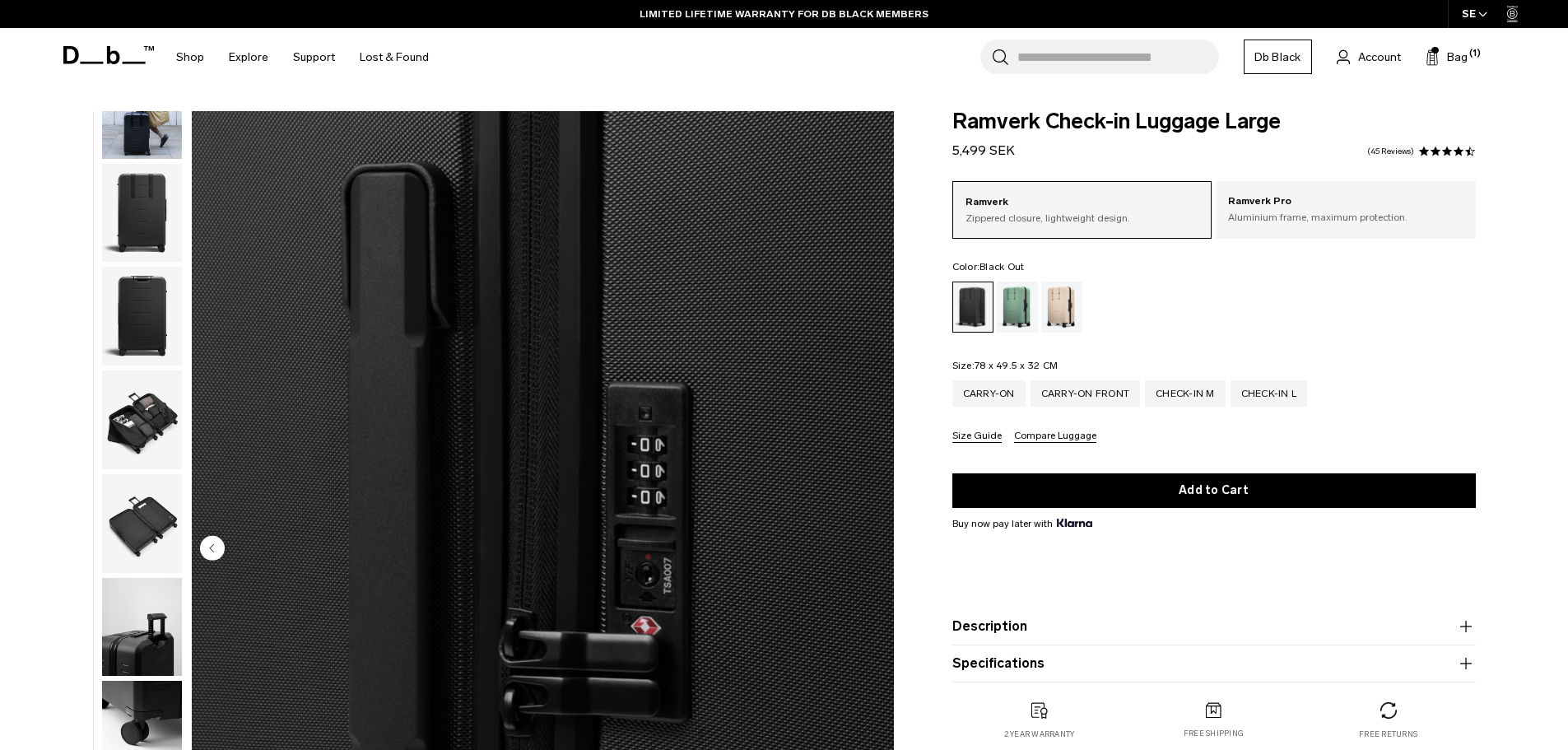
drag, startPoint x: 137, startPoint y: 194, endPoint x: 152, endPoint y: 207, distance: 19.8
click at [136, 193] on img "button" at bounding box center [142, 214] width 80 height 99
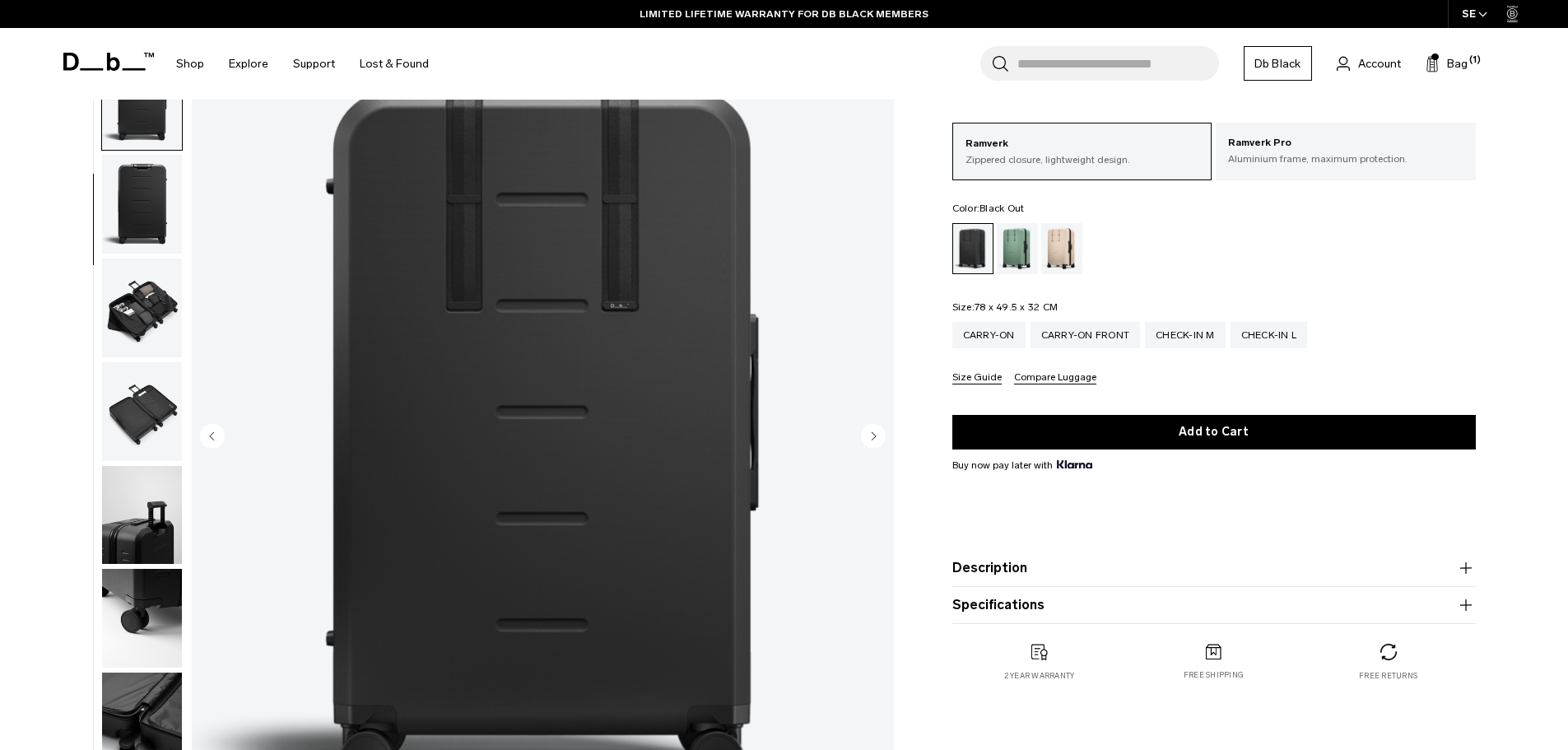
scroll to position [82, 0]
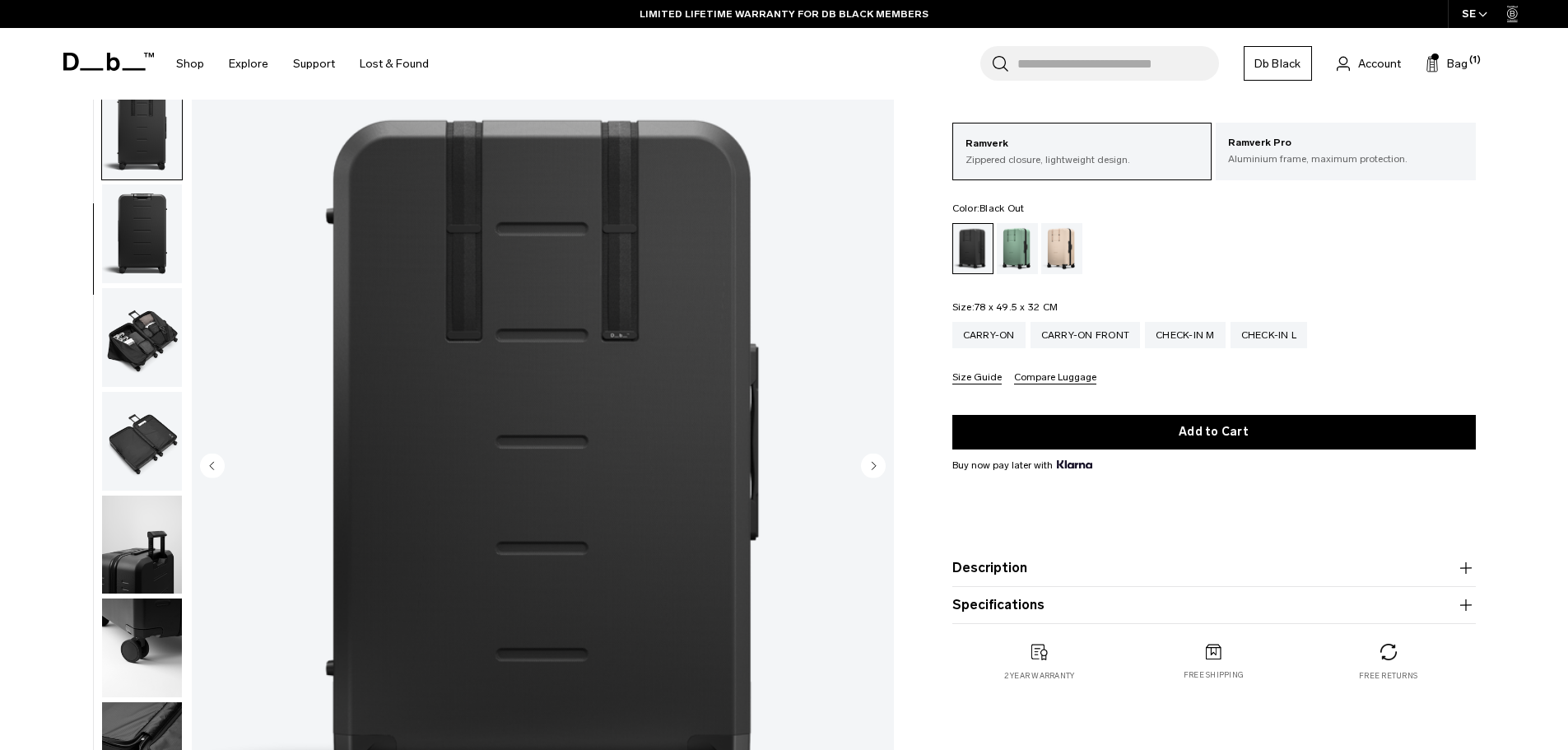
click at [115, 232] on img "button" at bounding box center [142, 234] width 80 height 99
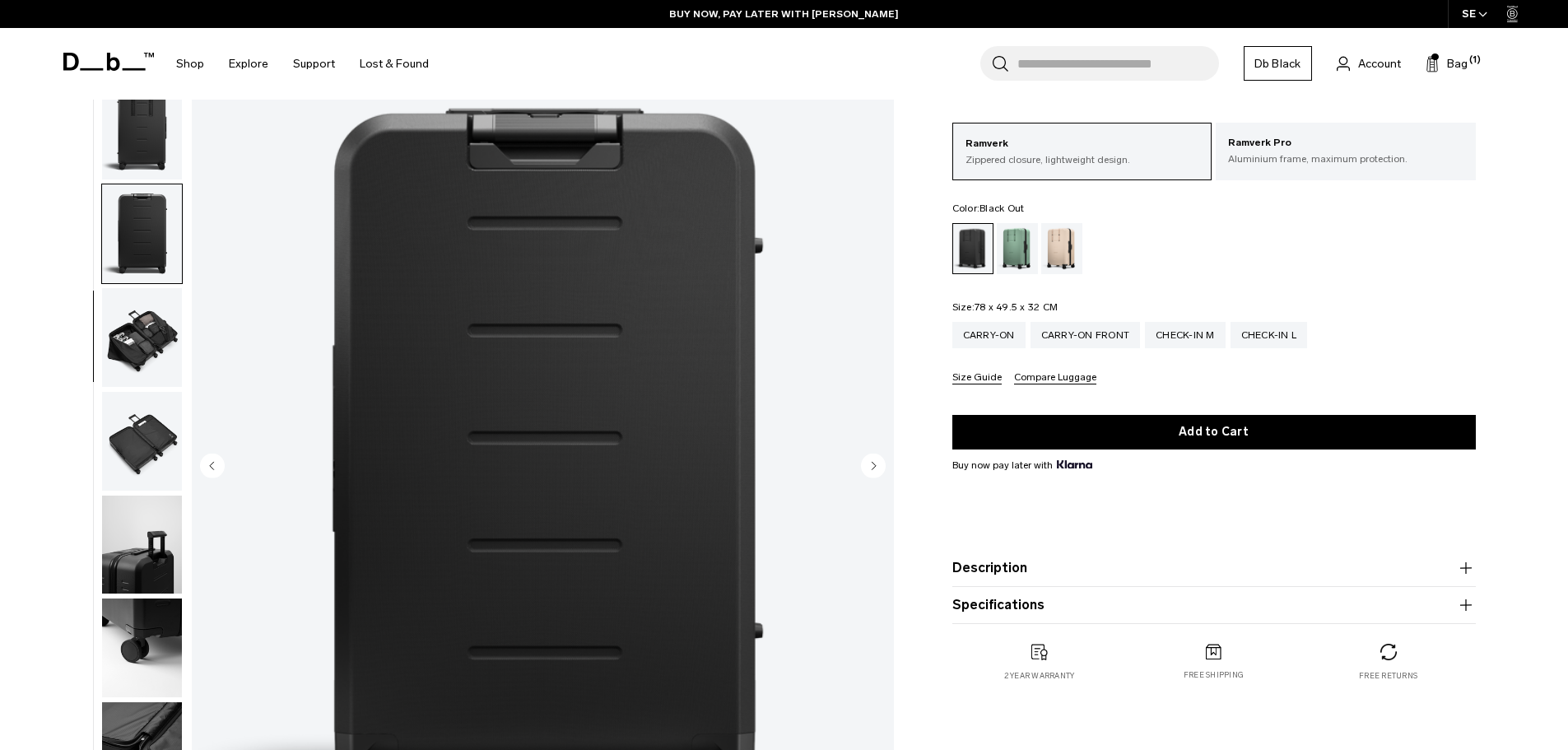
click at [160, 327] on img "button" at bounding box center [142, 338] width 80 height 99
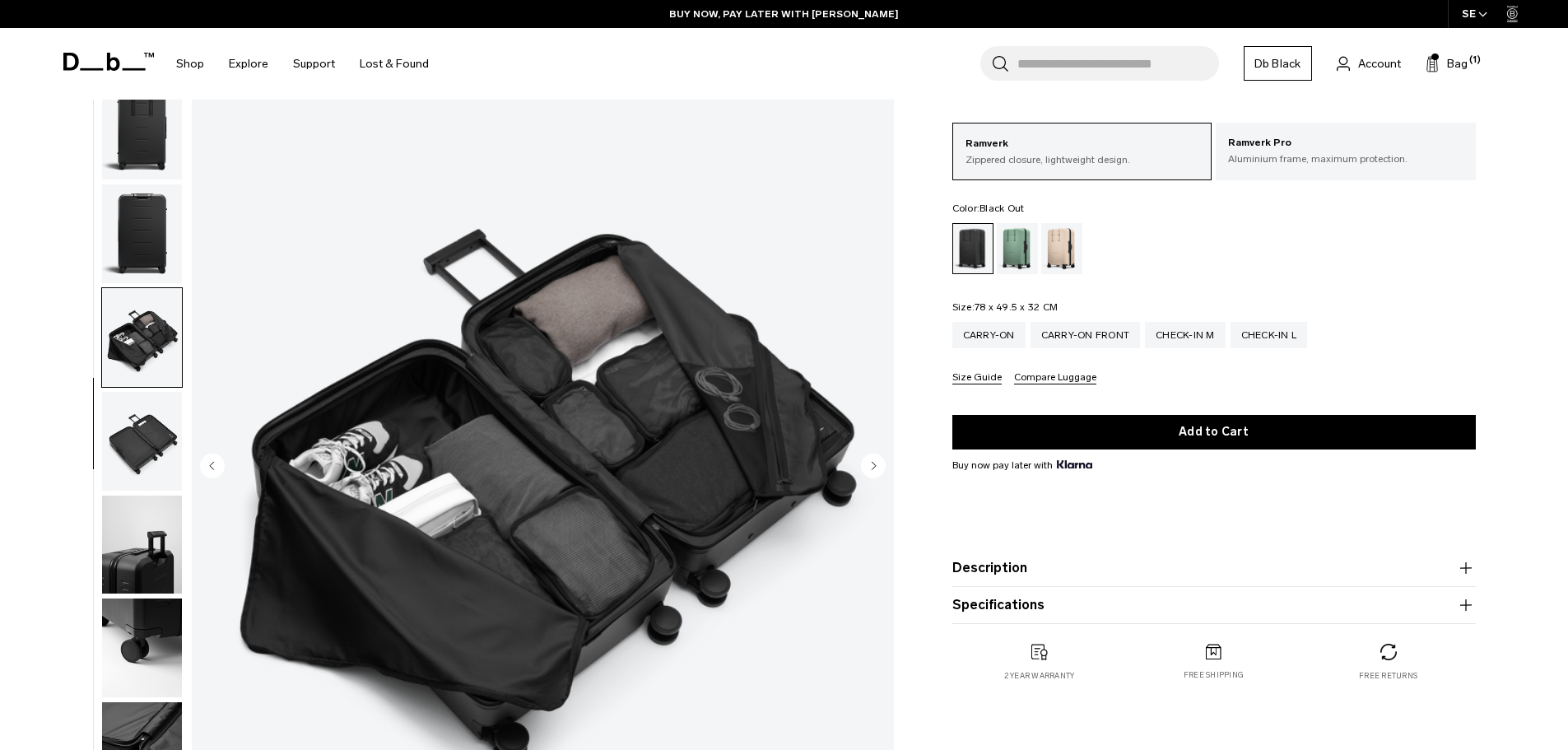
click at [147, 430] on img "button" at bounding box center [142, 442] width 80 height 99
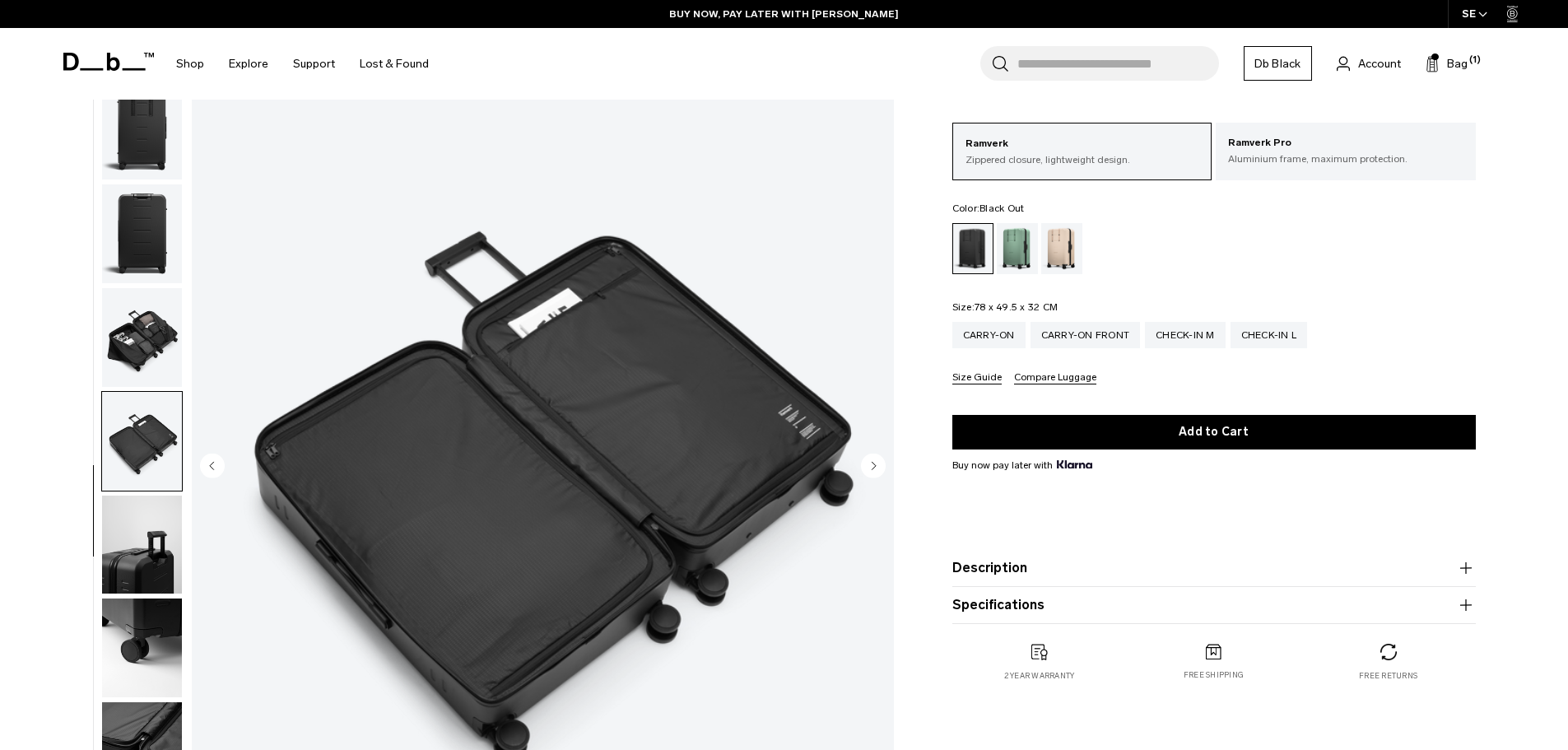
click at [147, 536] on img "button" at bounding box center [142, 545] width 80 height 99
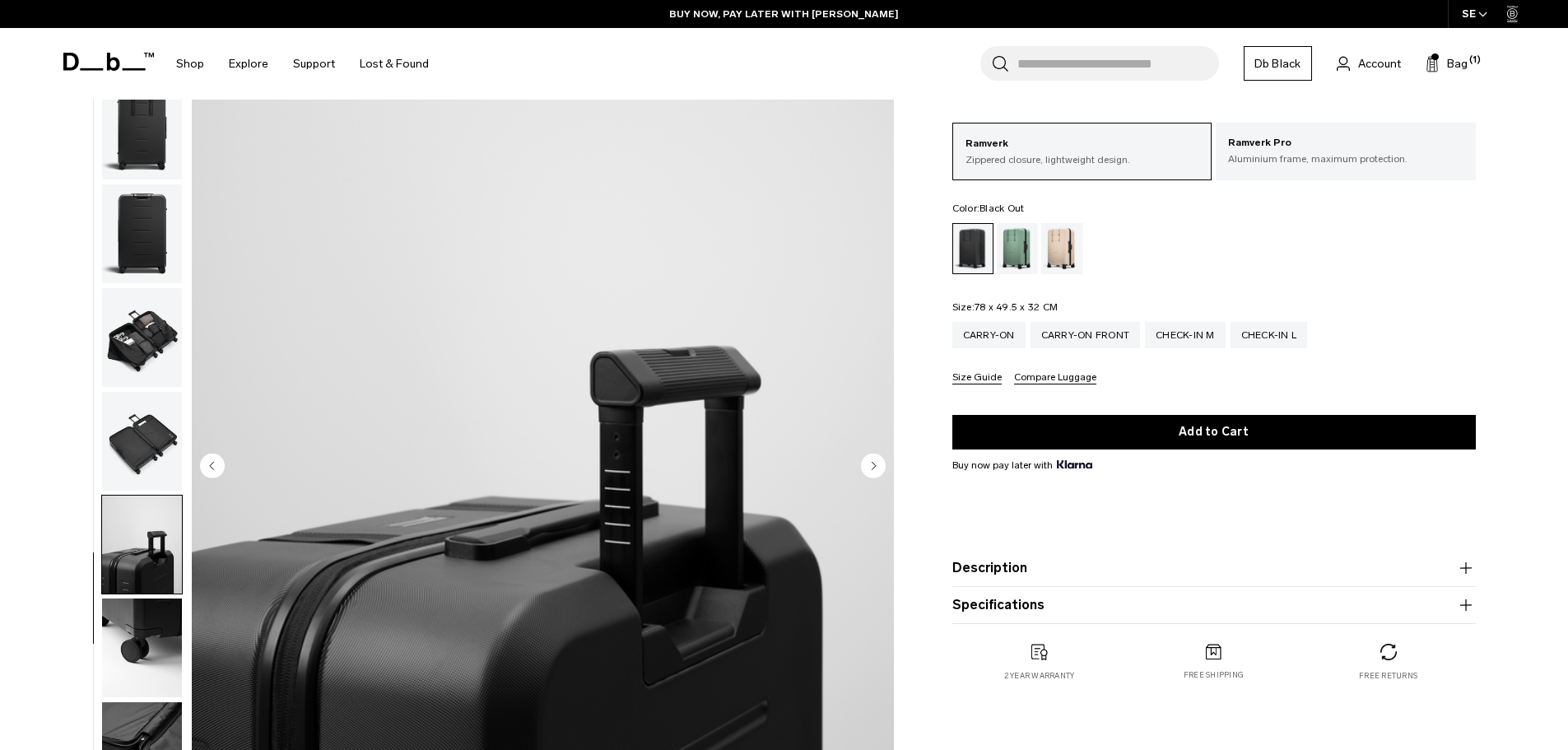
click at [151, 356] on img "button" at bounding box center [142, 338] width 80 height 99
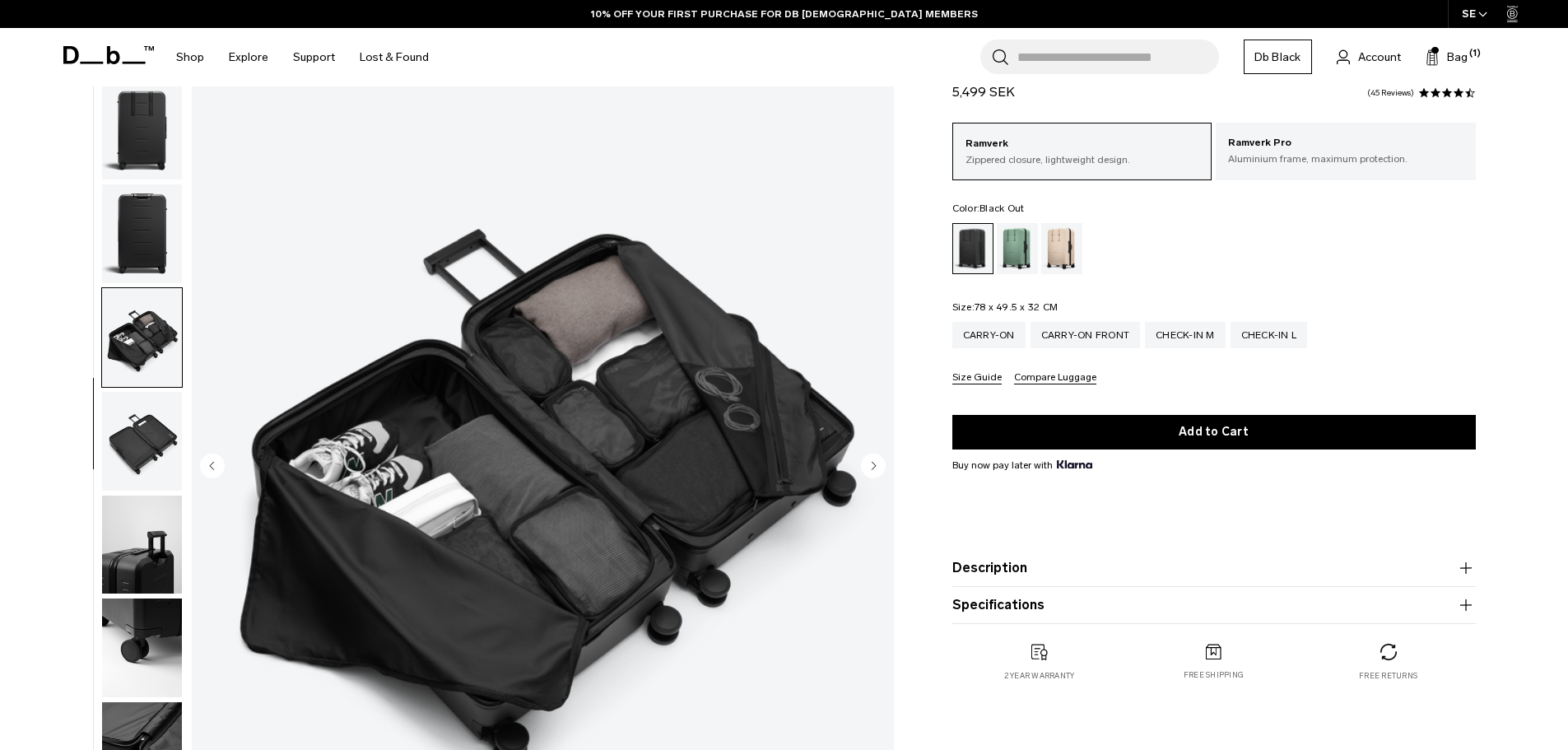
click at [880, 465] on circle "Next slide" at bounding box center [873, 465] width 25 height 25
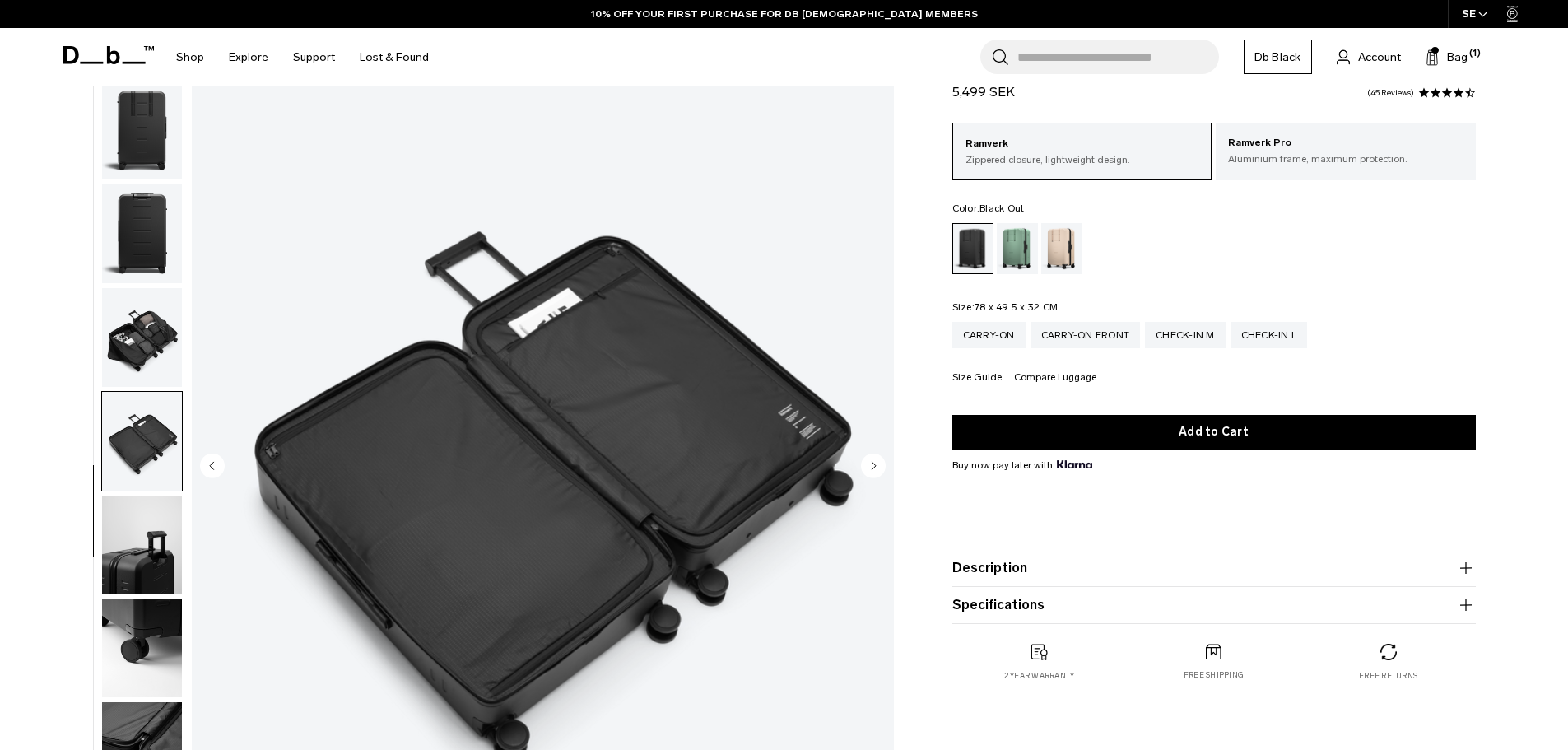
click at [880, 465] on circle "Next slide" at bounding box center [873, 465] width 25 height 25
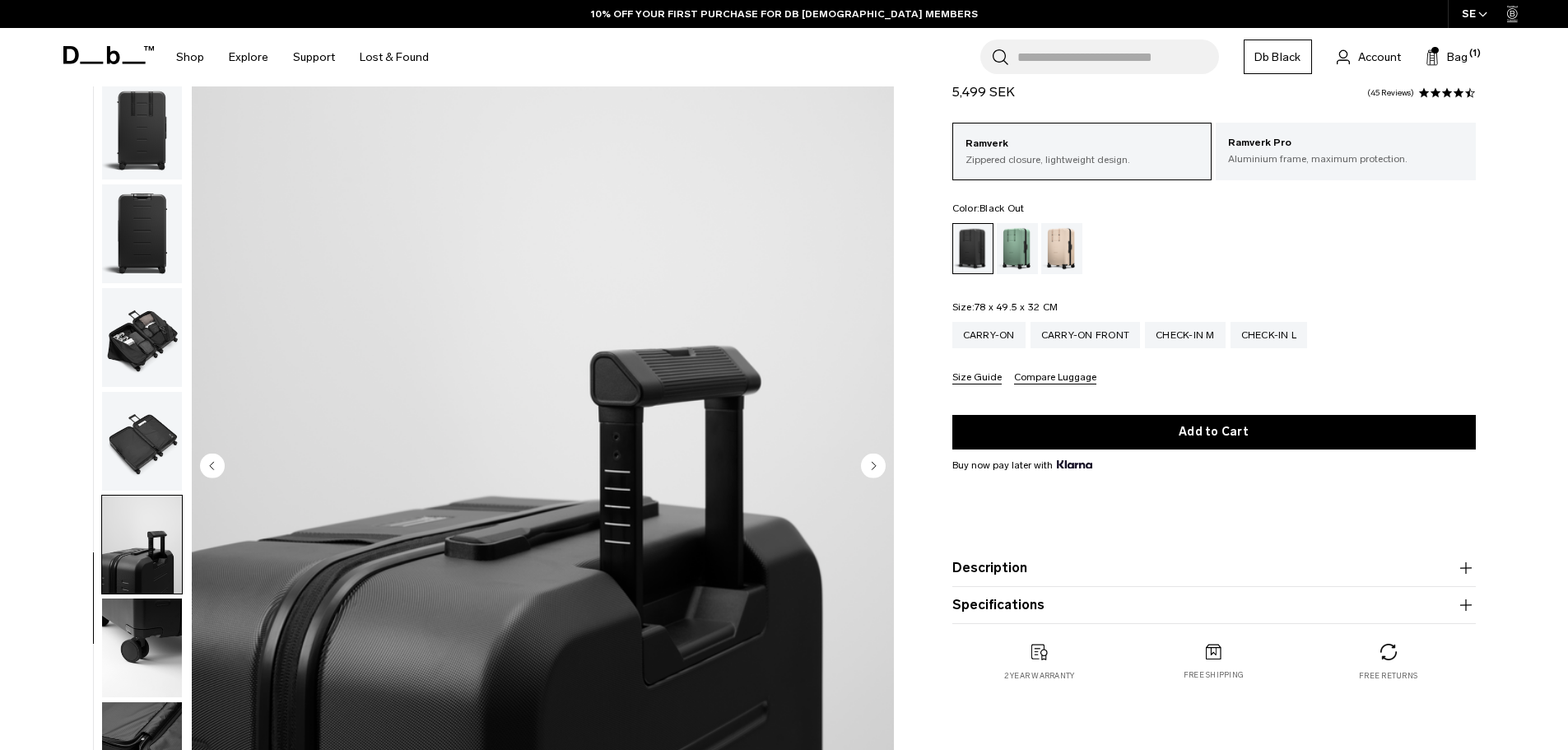
click at [880, 465] on circle "Next slide" at bounding box center [873, 465] width 25 height 25
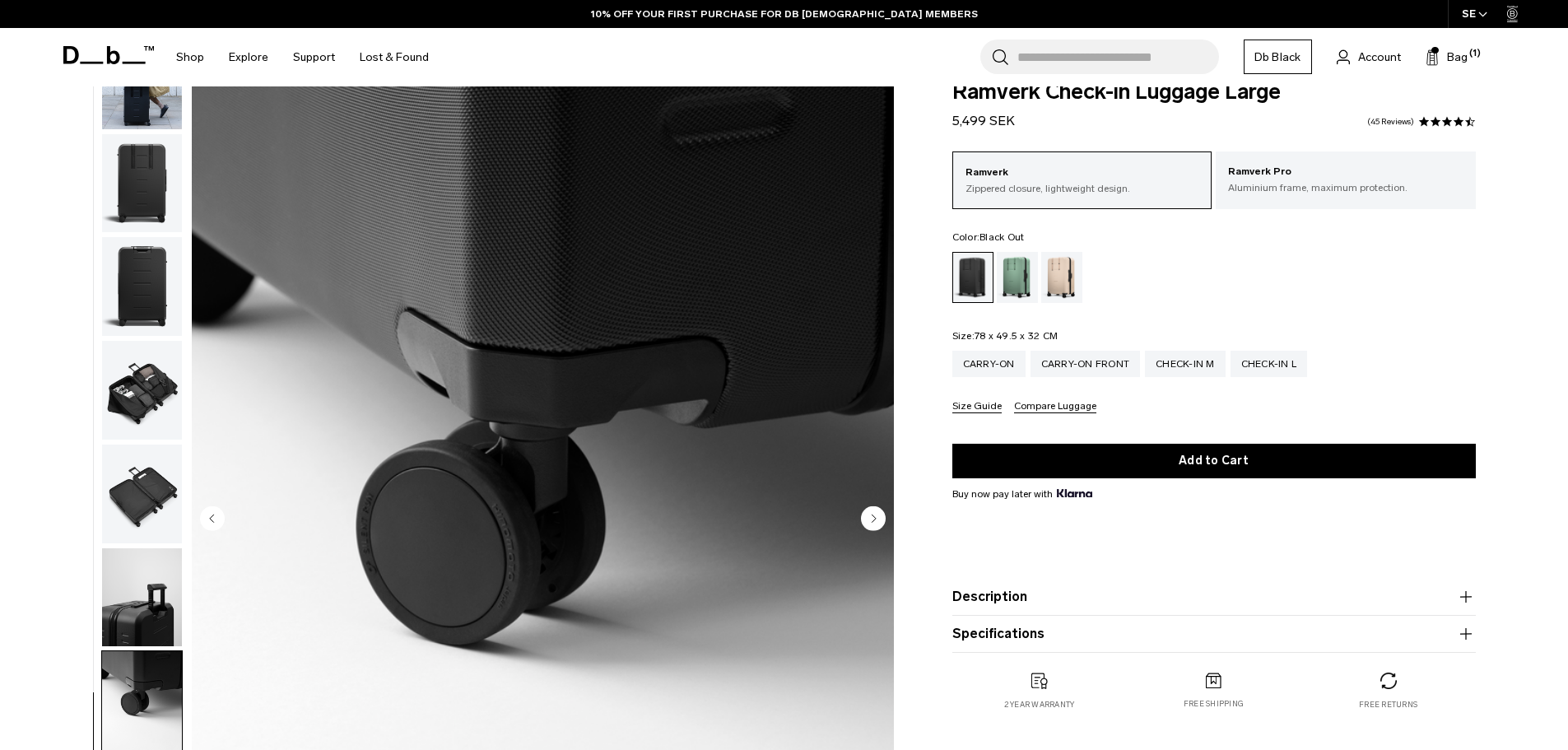
scroll to position [0, 0]
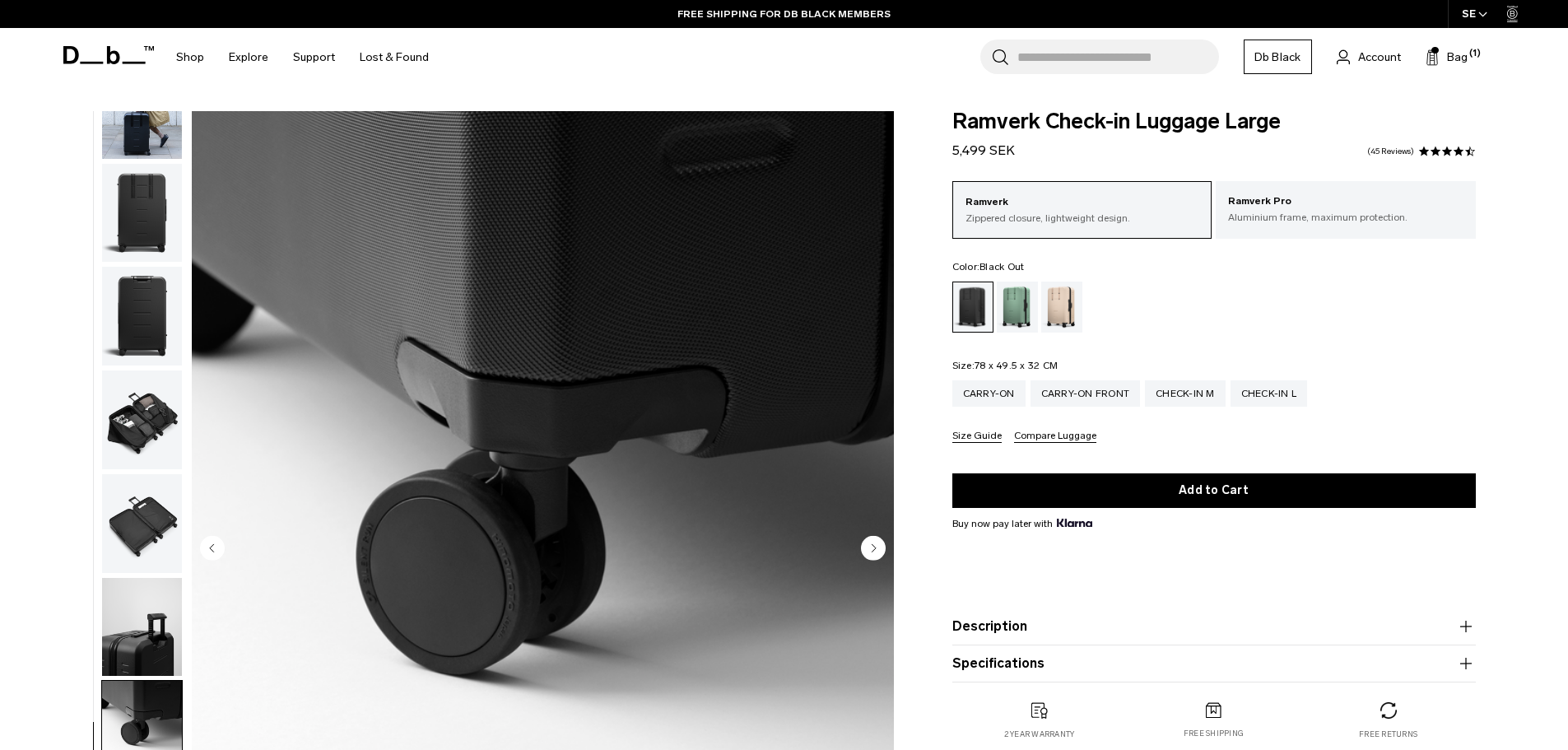
click at [158, 394] on img "button" at bounding box center [142, 420] width 80 height 99
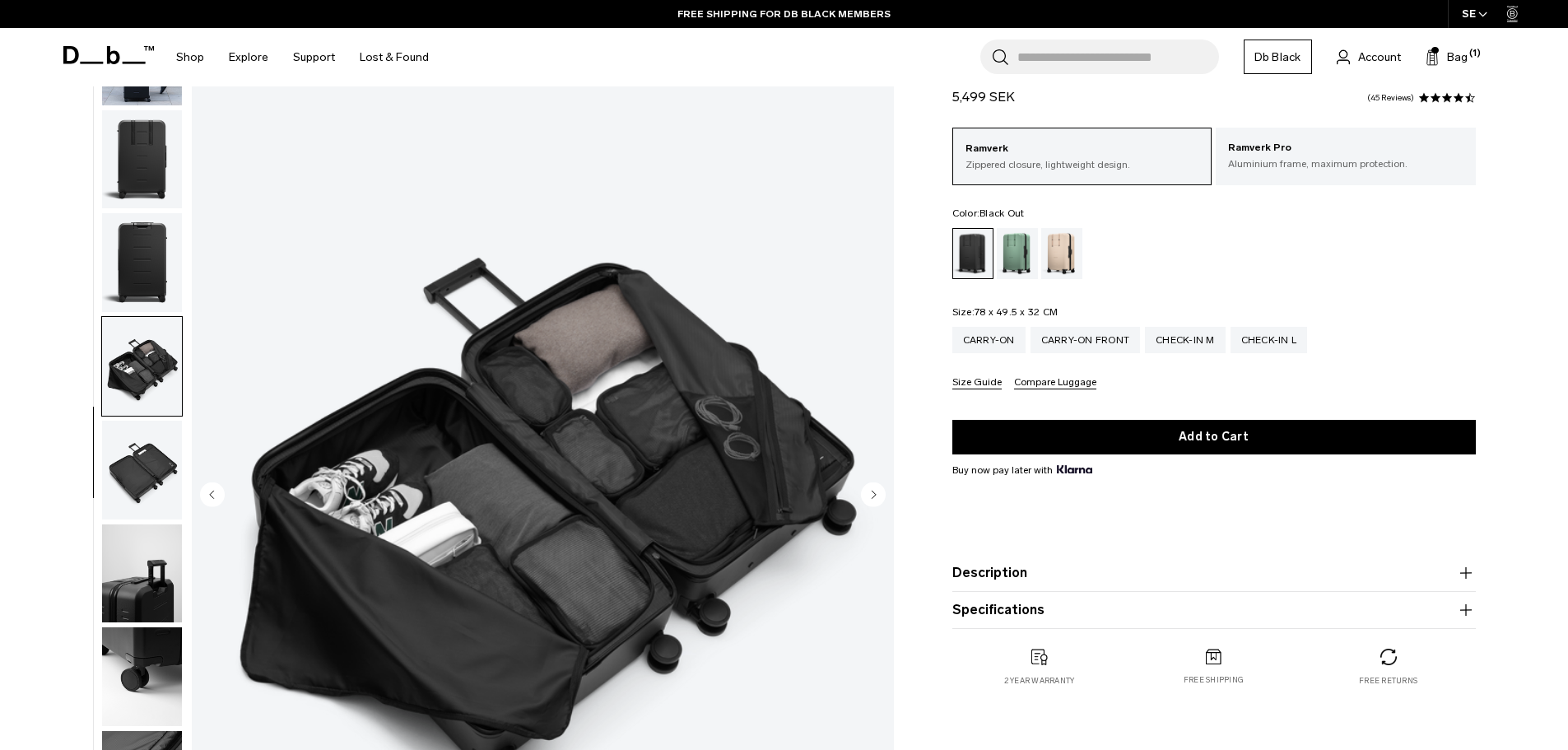
scroll to position [82, 0]
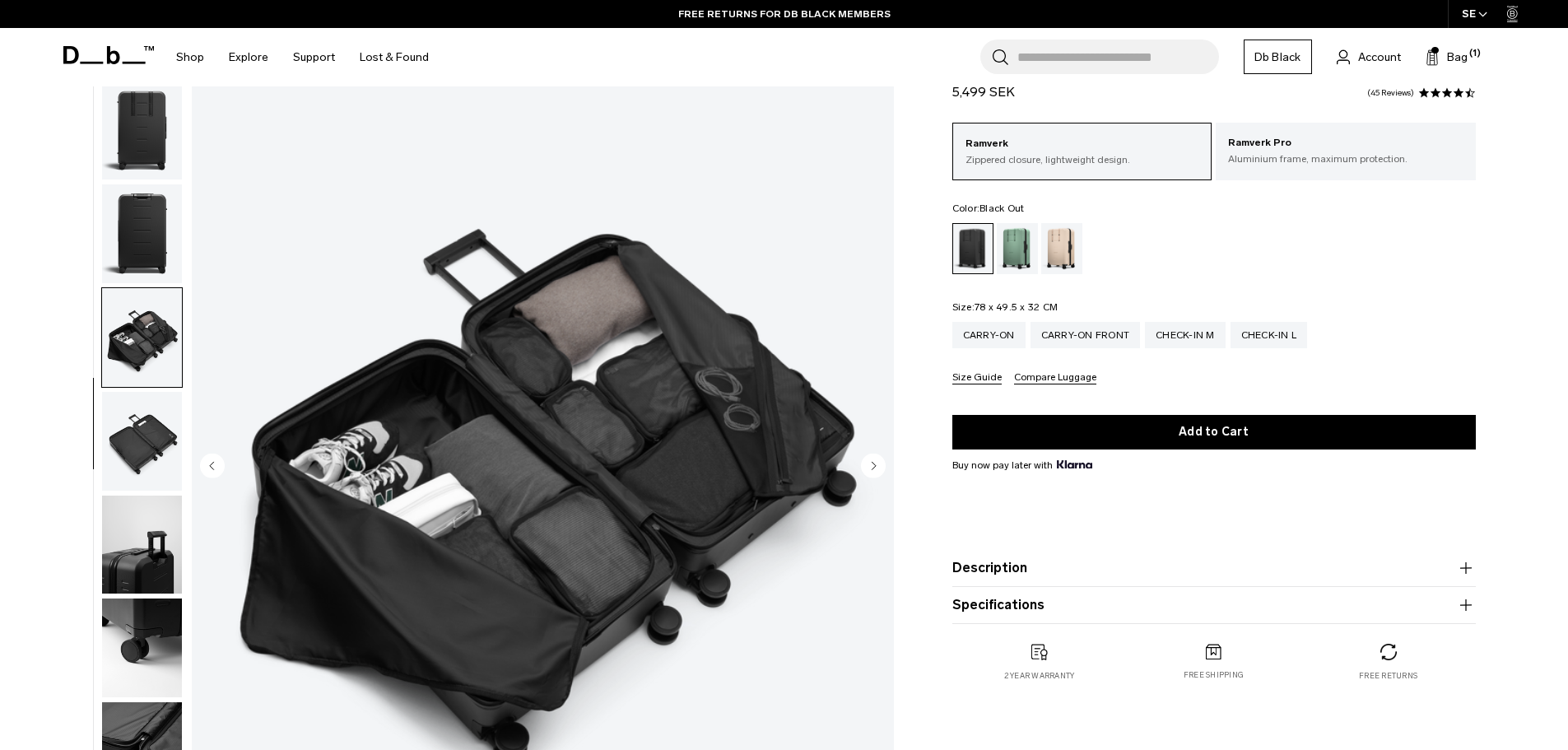
click at [872, 469] on circle "Next slide" at bounding box center [873, 465] width 25 height 25
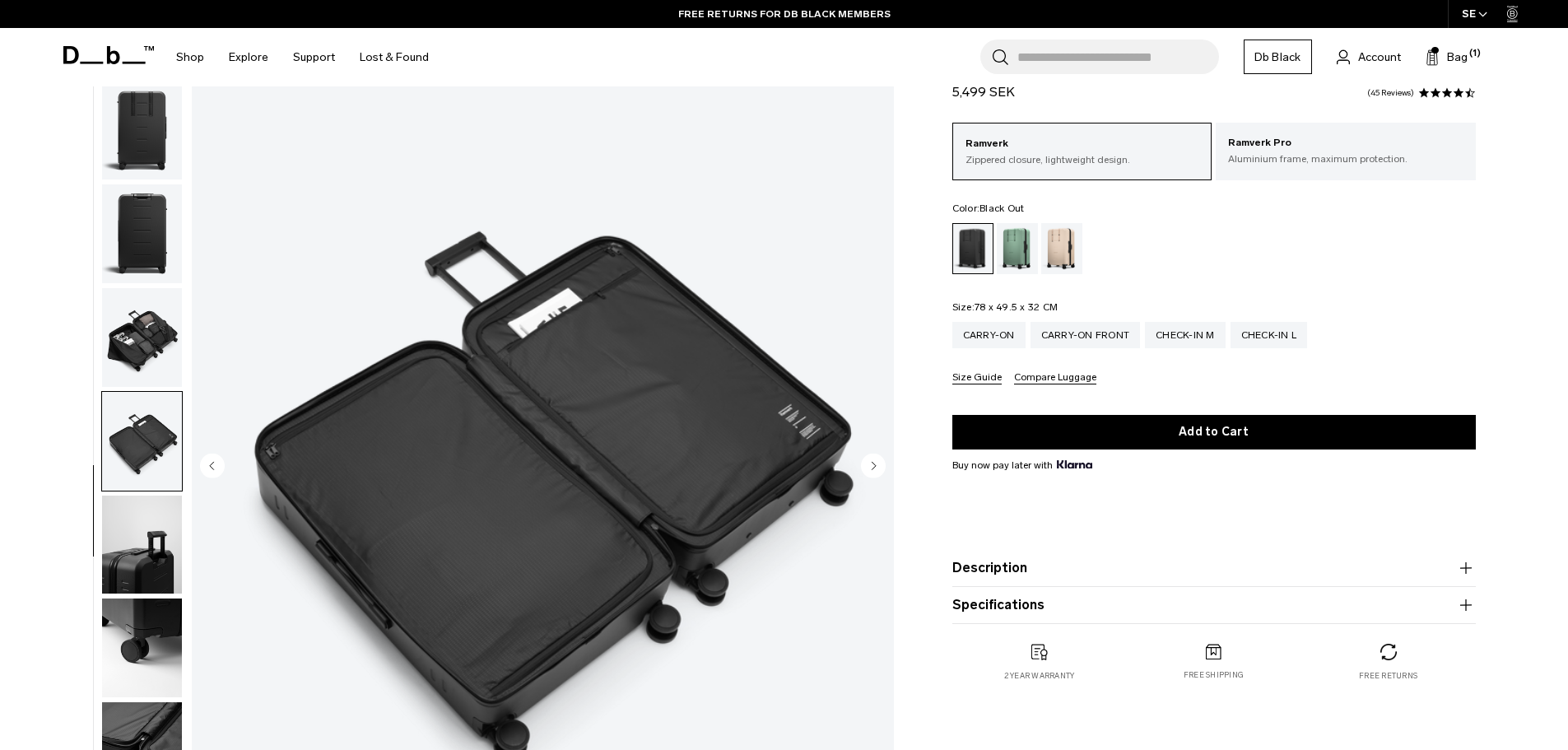
click at [872, 469] on circle "Next slide" at bounding box center [873, 465] width 25 height 25
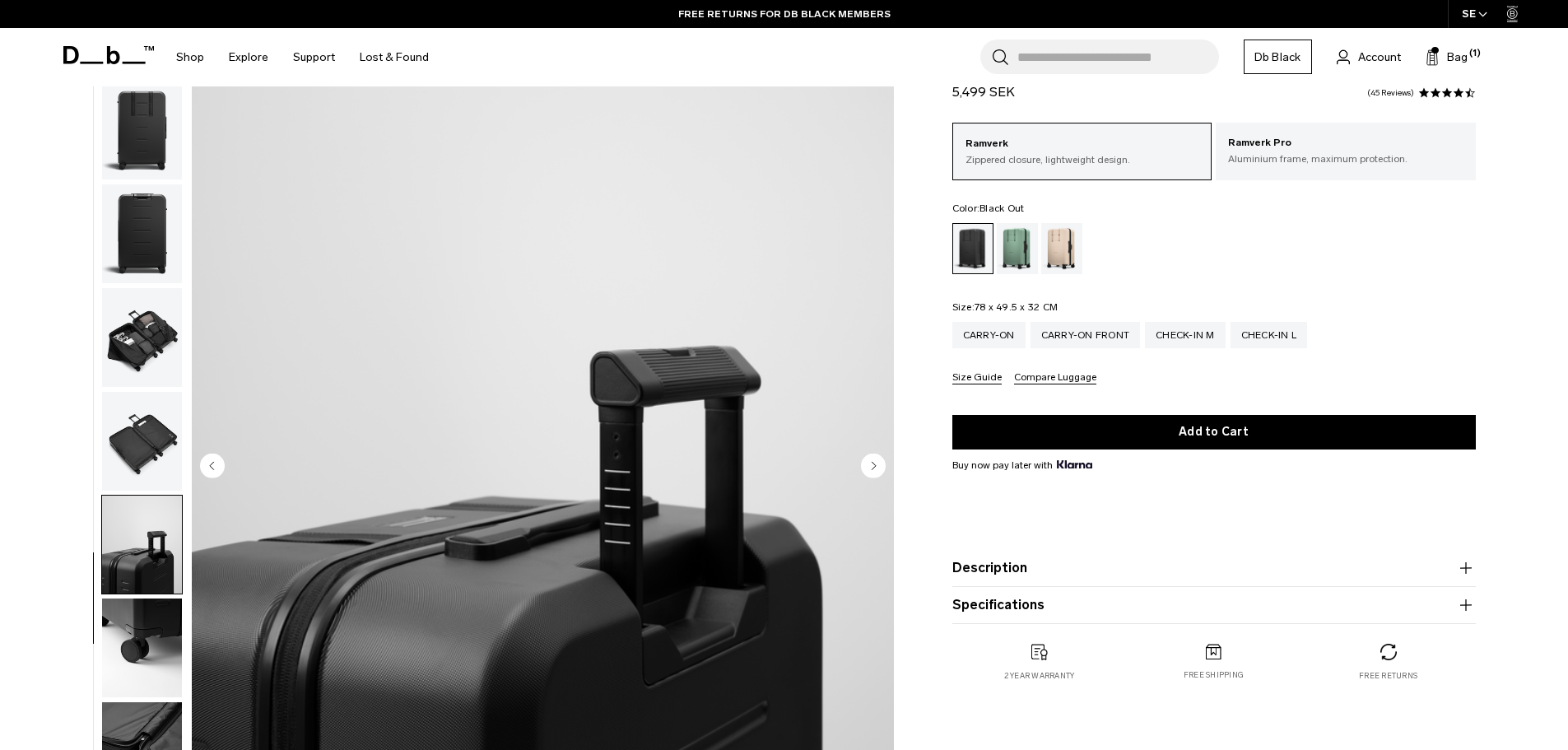
click at [872, 469] on circle "Next slide" at bounding box center [873, 465] width 25 height 25
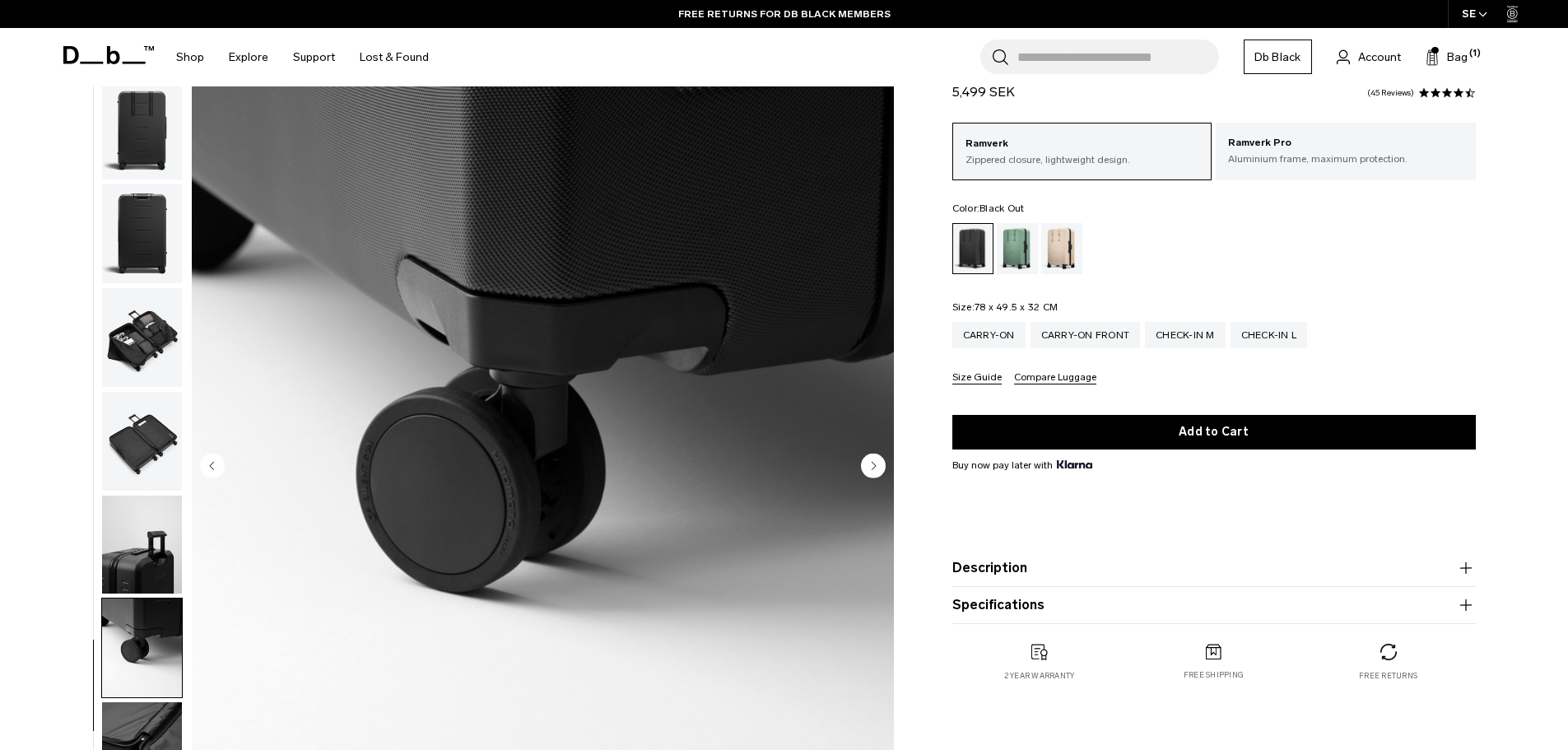
click at [872, 469] on circle "Next slide" at bounding box center [873, 465] width 25 height 25
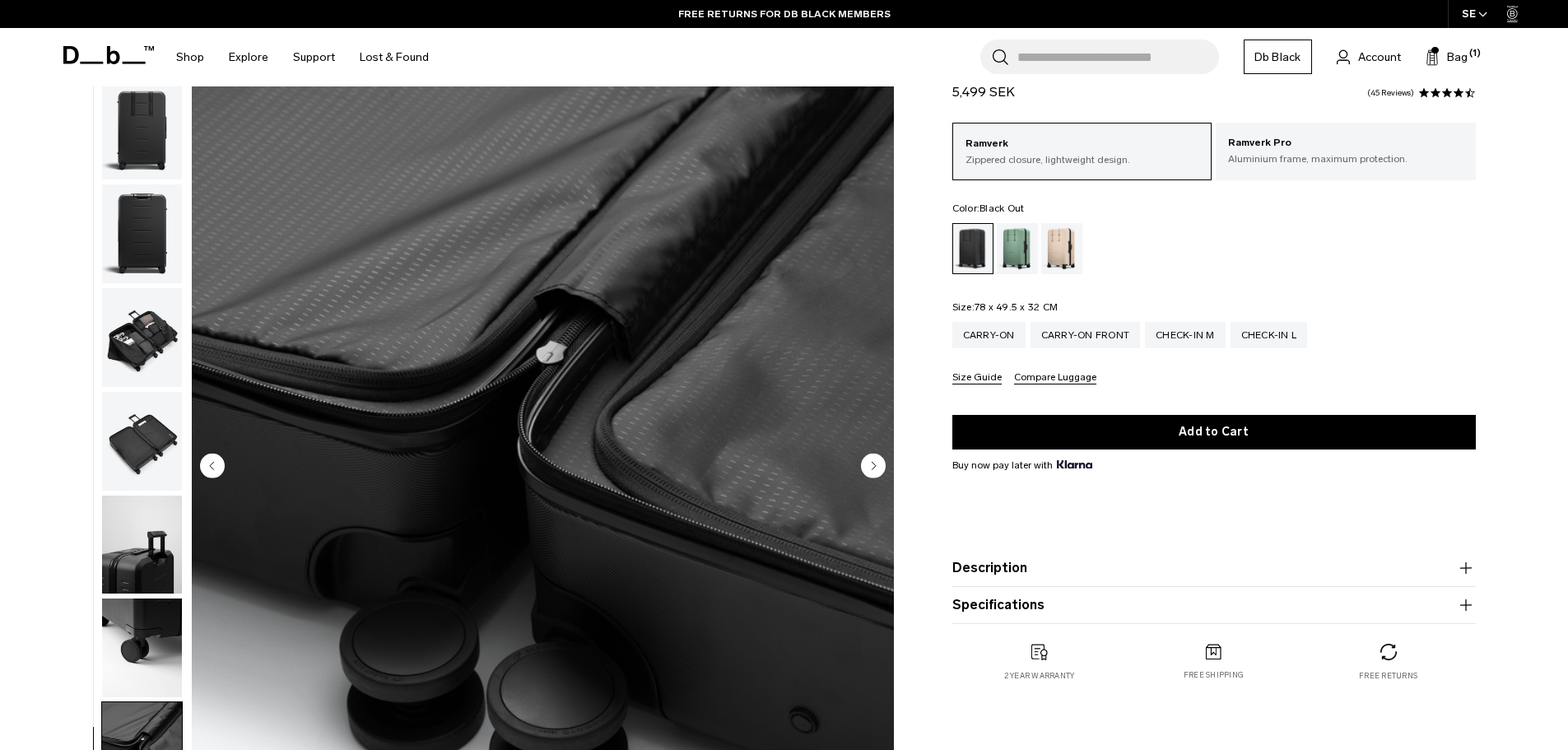
click at [117, 134] on img "button" at bounding box center [142, 131] width 80 height 99
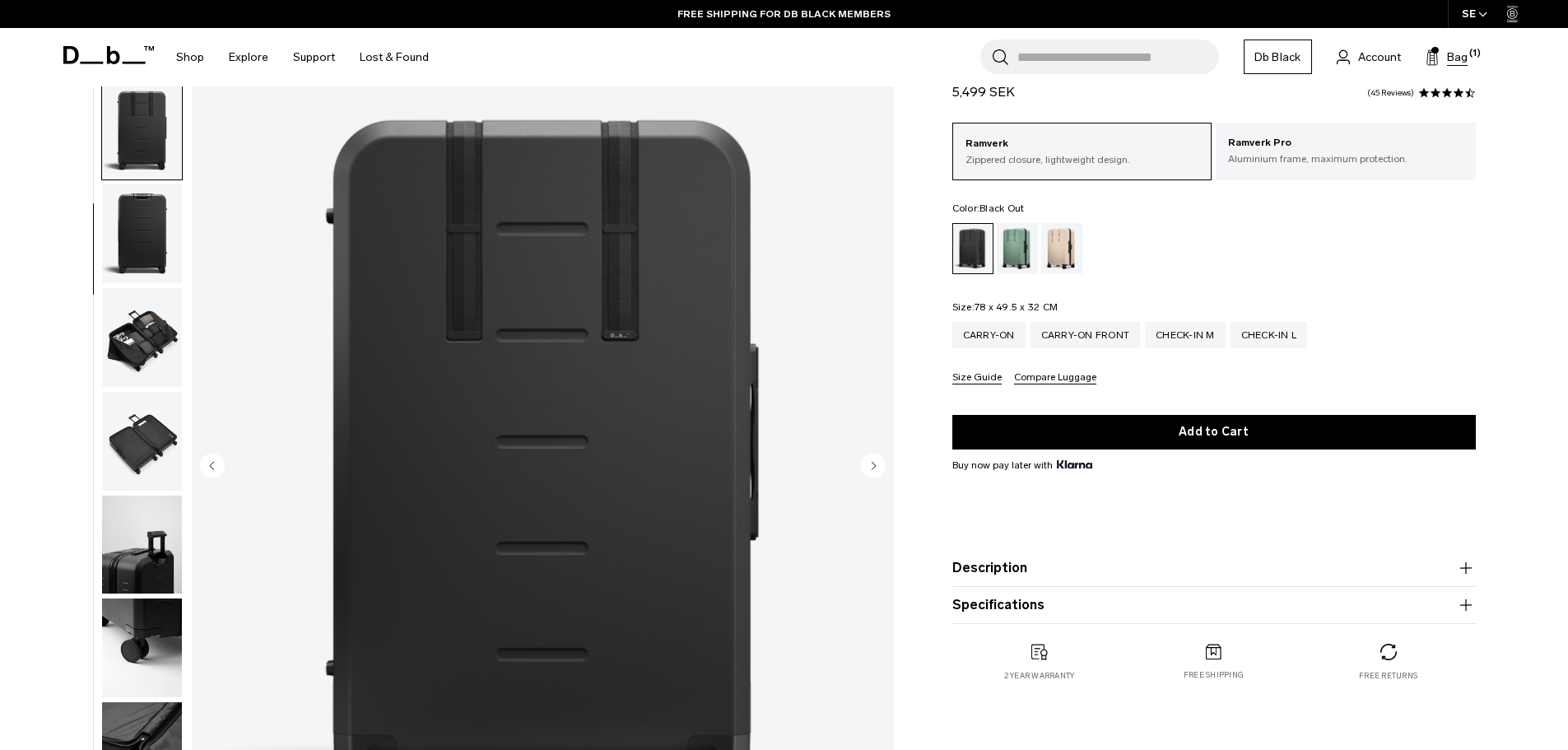
click at [1456, 55] on span "Bag" at bounding box center [1457, 57] width 21 height 17
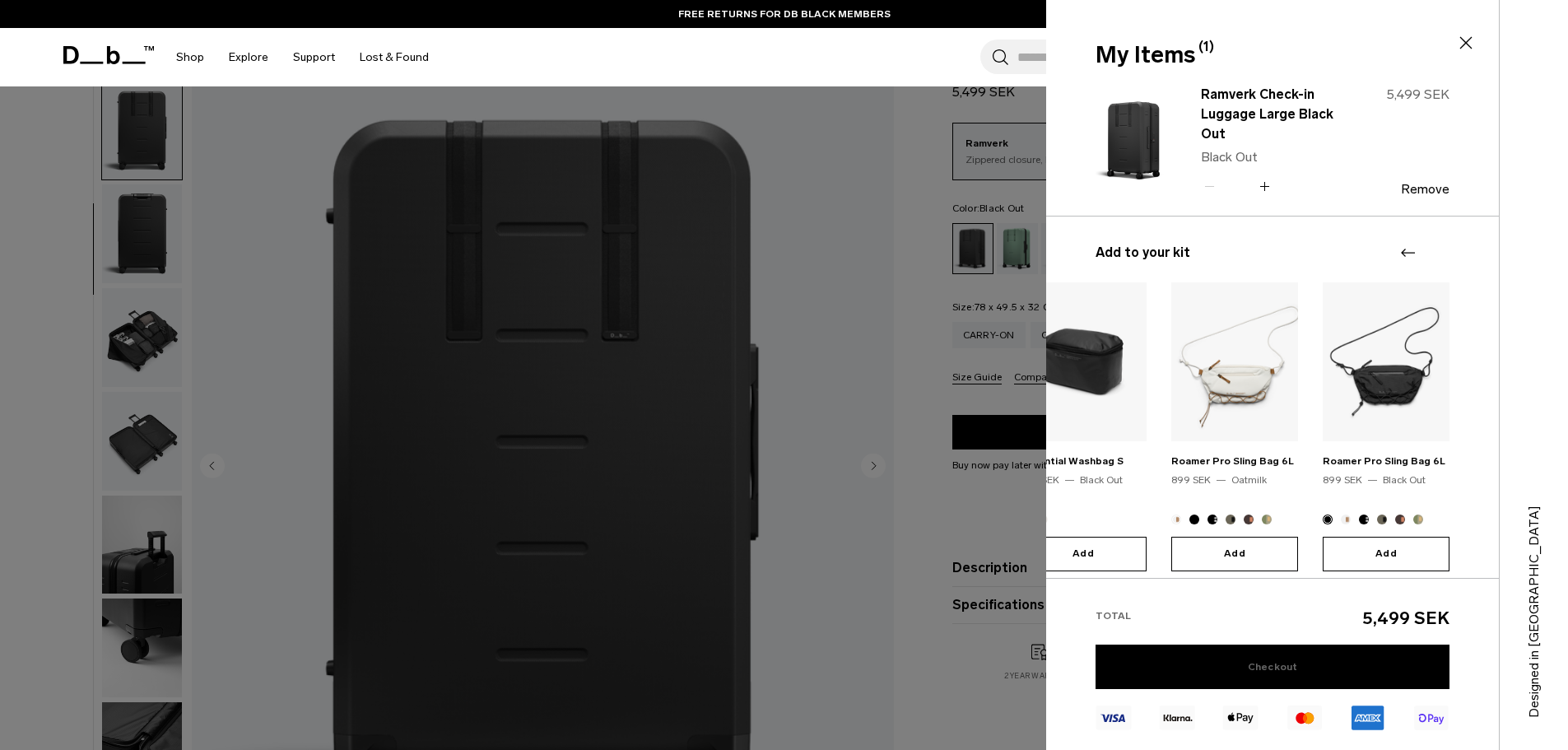
click at [1297, 673] on link "Checkout" at bounding box center [1272, 666] width 354 height 45
